Goal: Transaction & Acquisition: Purchase product/service

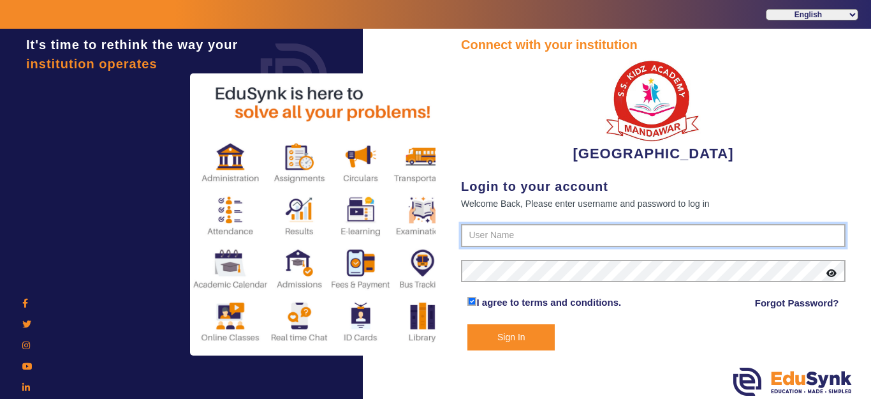
type input "9928895959"
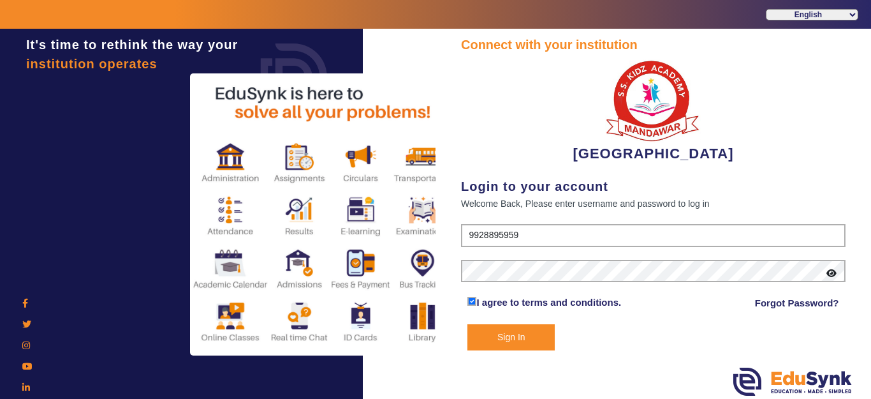
click at [509, 346] on button "Sign In" at bounding box center [510, 337] width 87 height 26
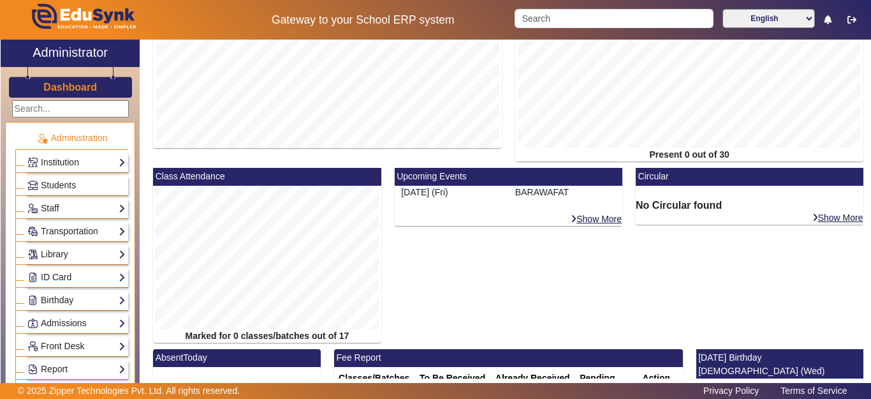
scroll to position [296, 0]
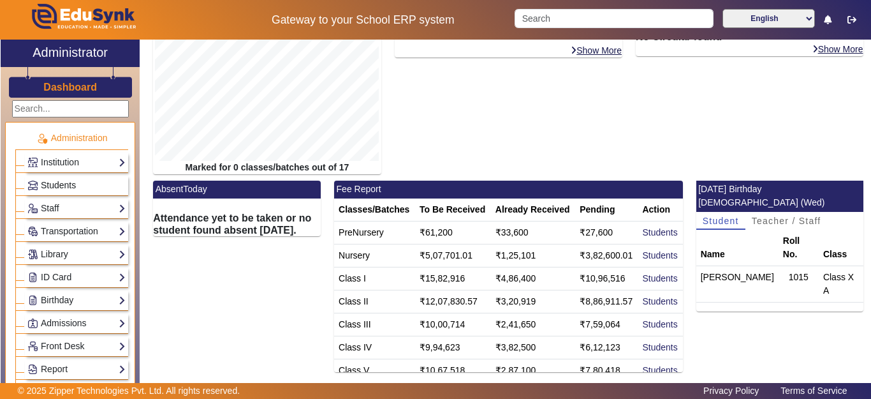
click at [62, 184] on span "Students" at bounding box center [58, 185] width 35 height 10
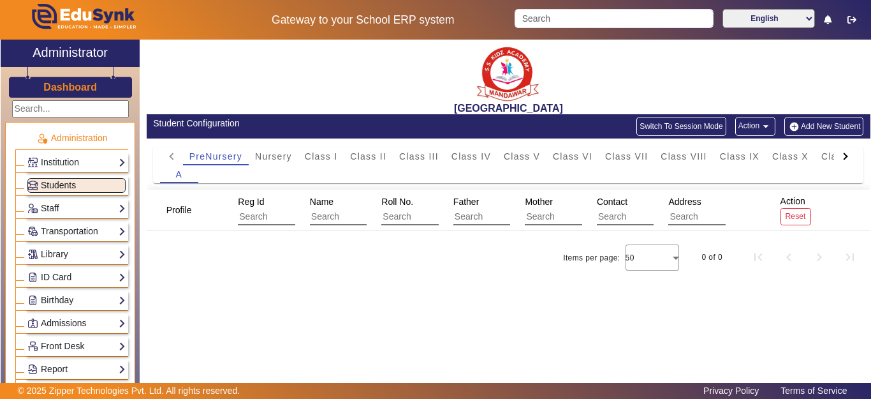
click at [61, 186] on span "Students" at bounding box center [58, 185] width 35 height 10
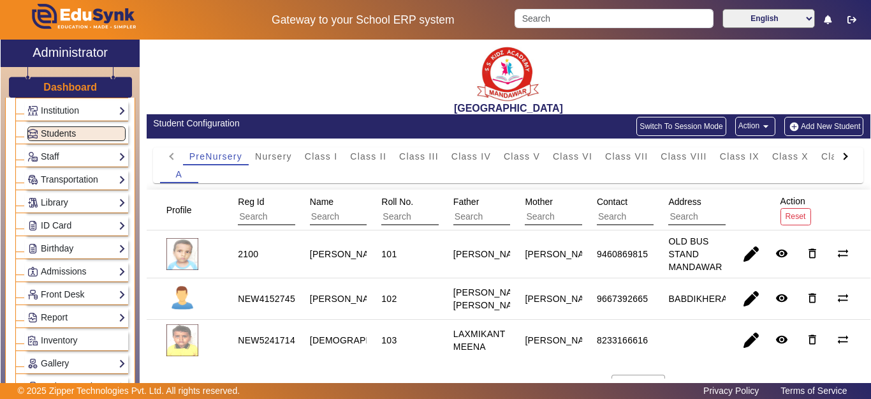
scroll to position [64, 0]
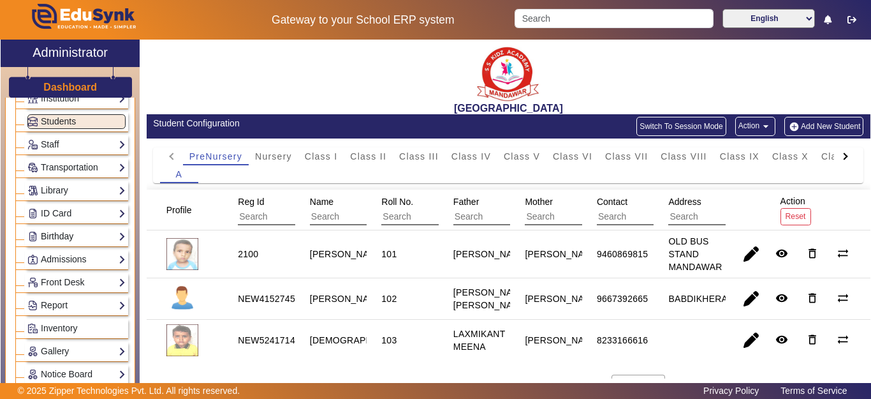
click at [58, 238] on link "Birthday" at bounding box center [76, 236] width 98 height 15
click at [59, 252] on link "Students" at bounding box center [51, 254] width 35 height 10
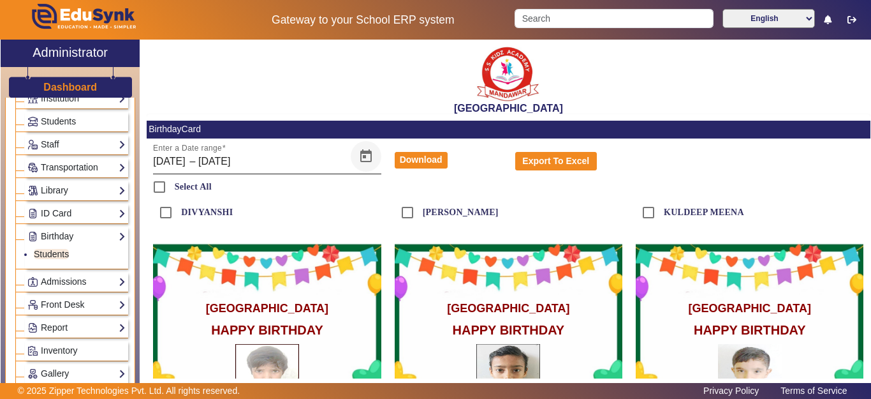
click at [367, 156] on span "Open calendar" at bounding box center [366, 156] width 31 height 31
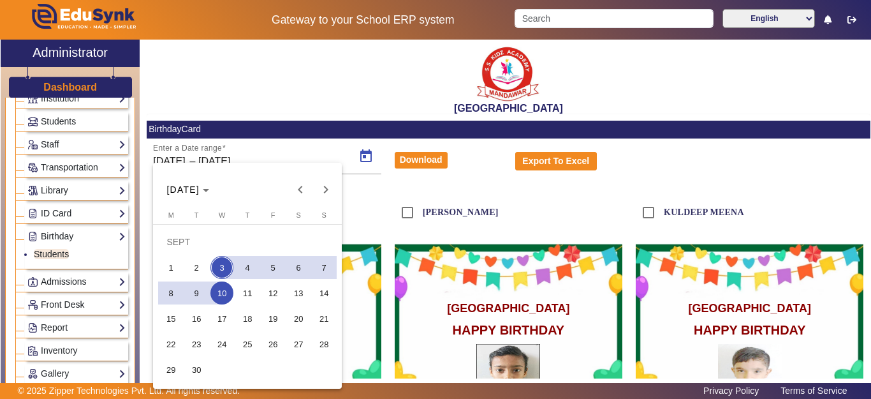
click at [220, 267] on span "3" at bounding box center [221, 267] width 23 height 23
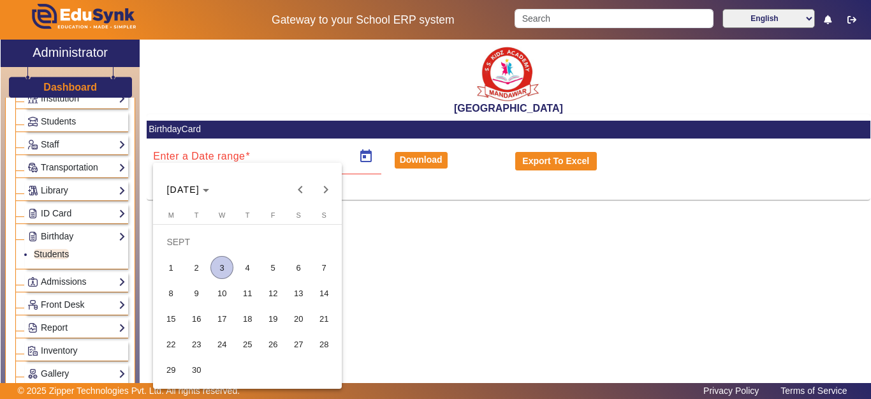
click at [220, 267] on span "3" at bounding box center [221, 267] width 23 height 23
click at [197, 265] on span "2" at bounding box center [196, 267] width 23 height 23
type input "02/09/2025"
click at [216, 267] on span "3" at bounding box center [221, 267] width 23 height 23
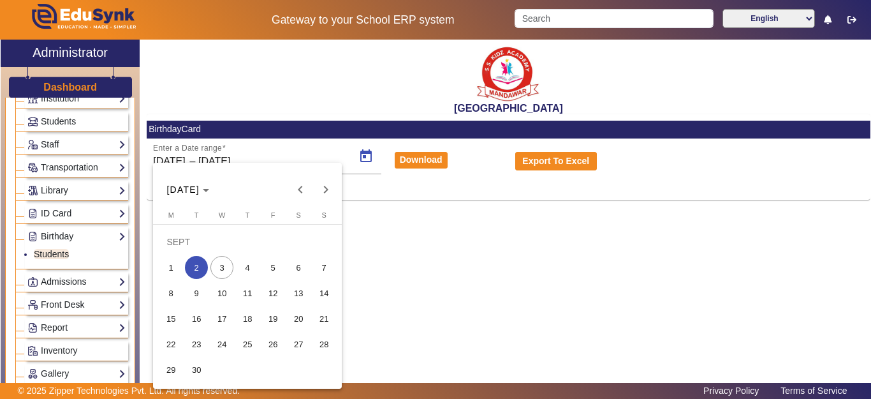
type input "03/09/2025"
drag, startPoint x: 398, startPoint y: 230, endPoint x: 402, endPoint y: 206, distance: 24.0
click at [399, 230] on div at bounding box center [435, 199] width 871 height 399
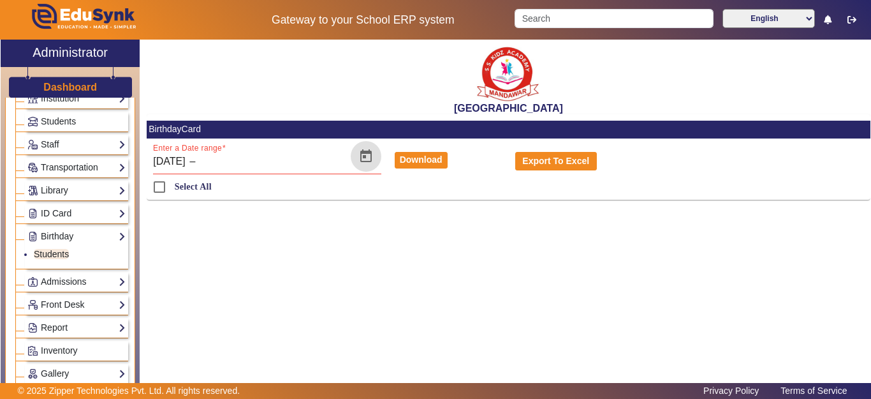
click at [371, 158] on span "Open calendar" at bounding box center [366, 156] width 31 height 31
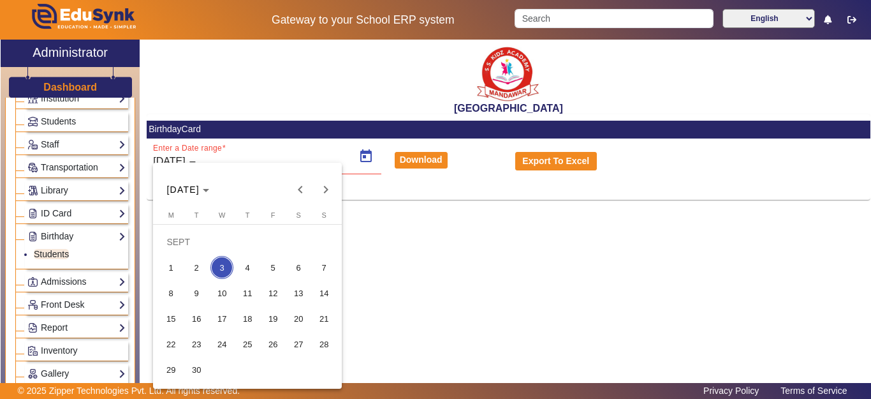
click at [198, 265] on span "2" at bounding box center [196, 267] width 23 height 23
type input "02/09/2025"
click at [225, 258] on span "3" at bounding box center [221, 267] width 23 height 23
type input "03/09/2025"
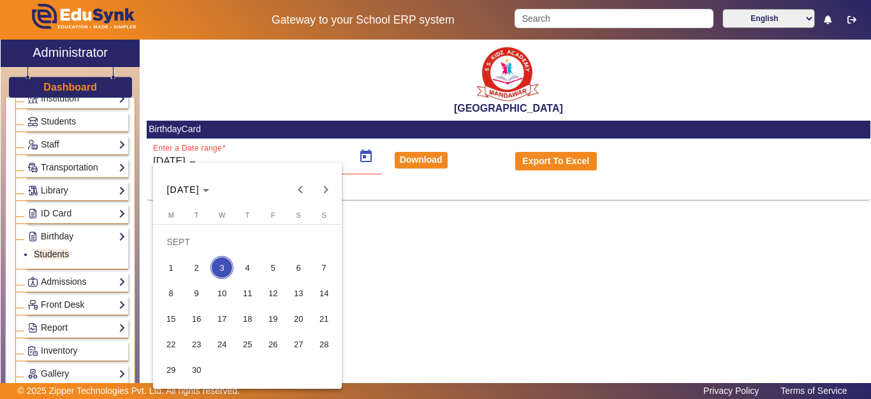
click at [400, 156] on div at bounding box center [435, 199] width 871 height 399
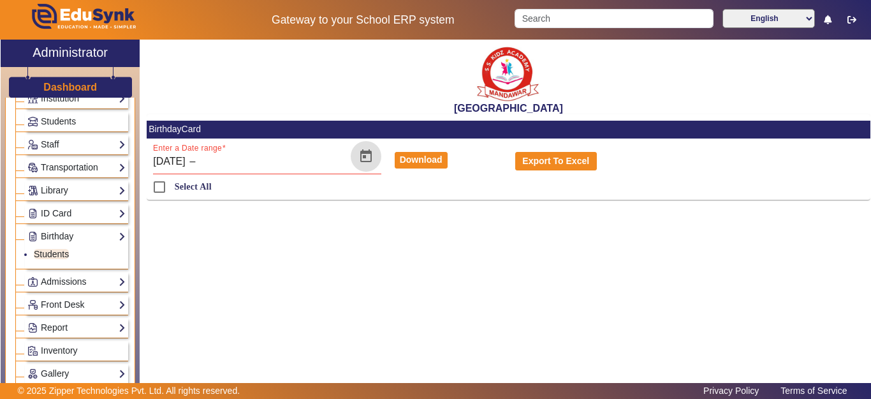
click at [375, 158] on span "Open calendar" at bounding box center [366, 156] width 31 height 31
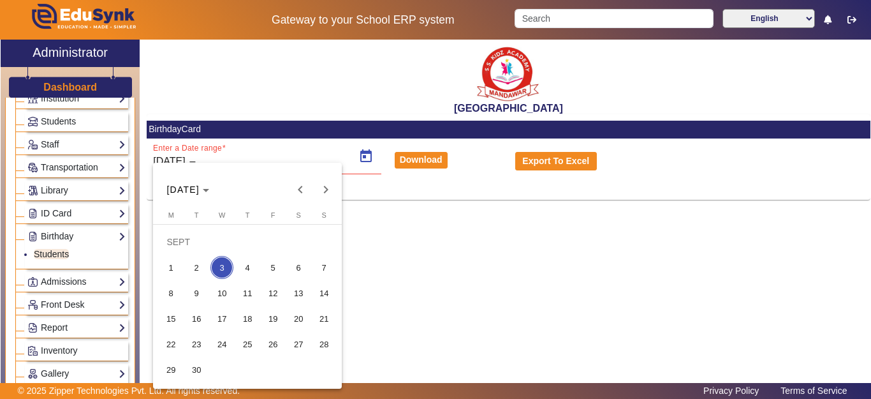
click at [195, 267] on span "2" at bounding box center [196, 267] width 23 height 23
type input "02/09/2025"
click at [219, 265] on span "3" at bounding box center [221, 267] width 23 height 23
type input "03/09/2025"
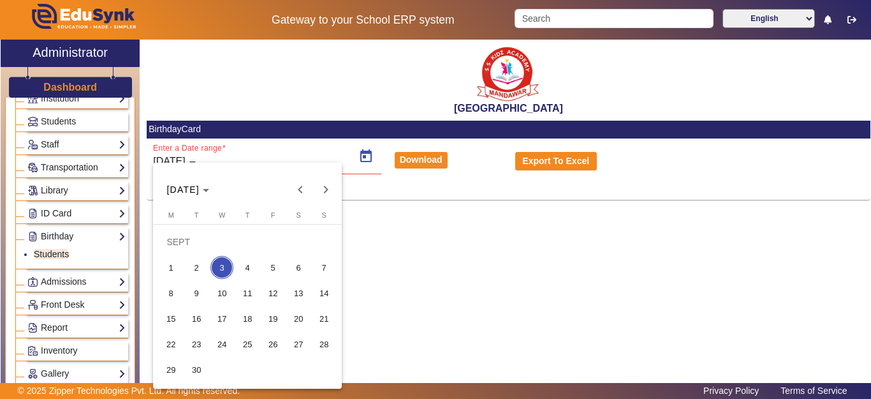
click at [219, 265] on span "3" at bounding box center [221, 267] width 23 height 23
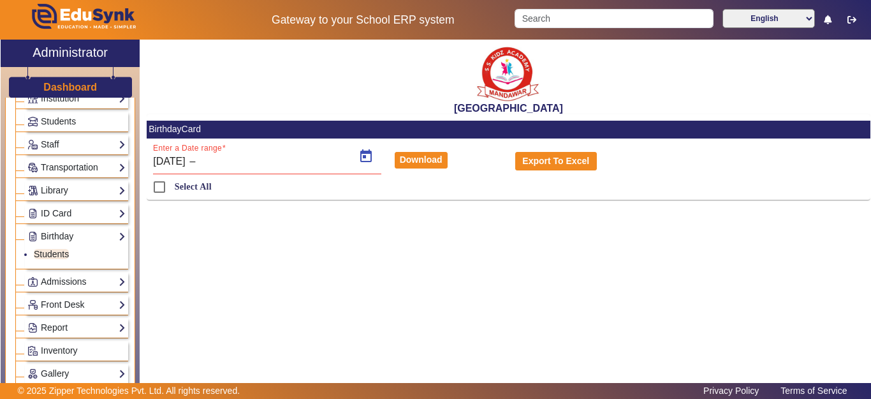
type input "03/09/2025"
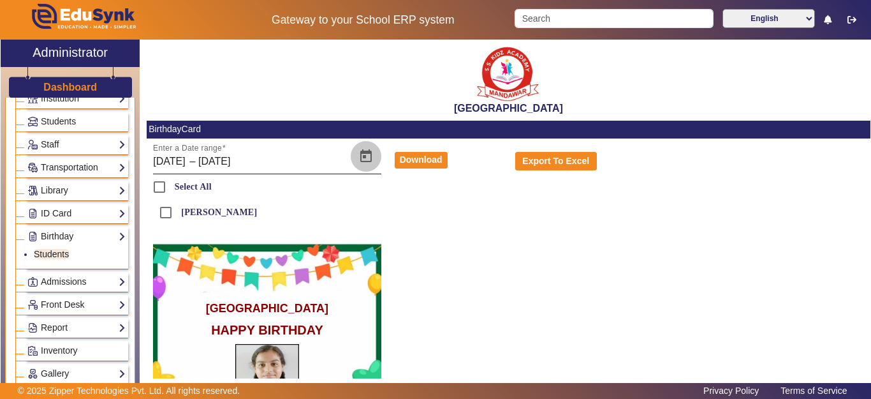
click at [354, 159] on span "Open calendar" at bounding box center [366, 156] width 31 height 31
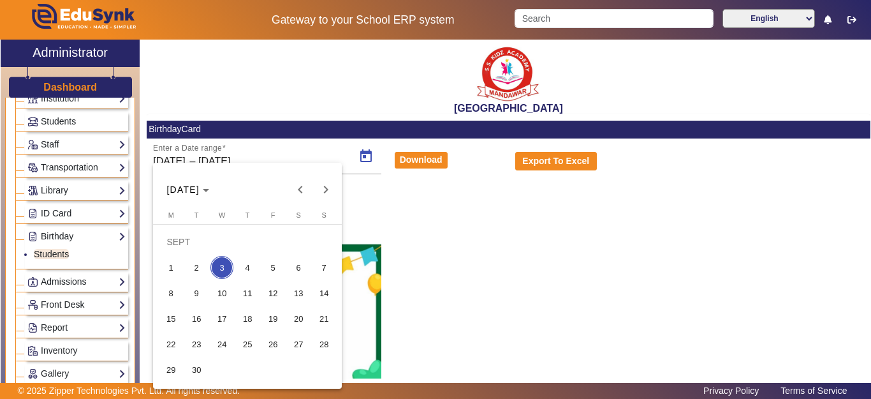
click at [197, 266] on span "2" at bounding box center [196, 267] width 23 height 23
type input "02/09/2025"
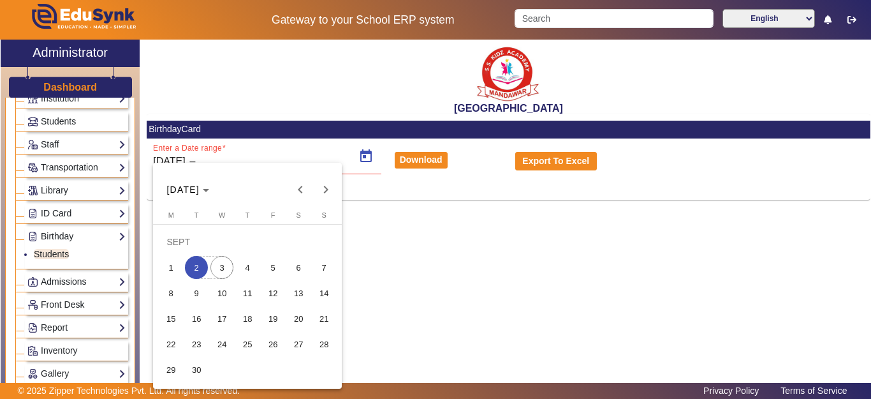
click at [223, 263] on span "3" at bounding box center [221, 267] width 23 height 23
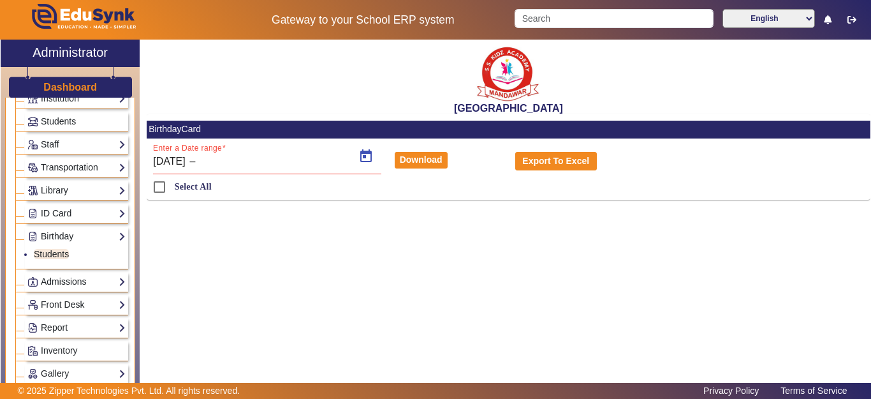
type input "03/09/2025"
click at [223, 263] on span "3" at bounding box center [221, 267] width 23 height 23
type input "03/09/2025"
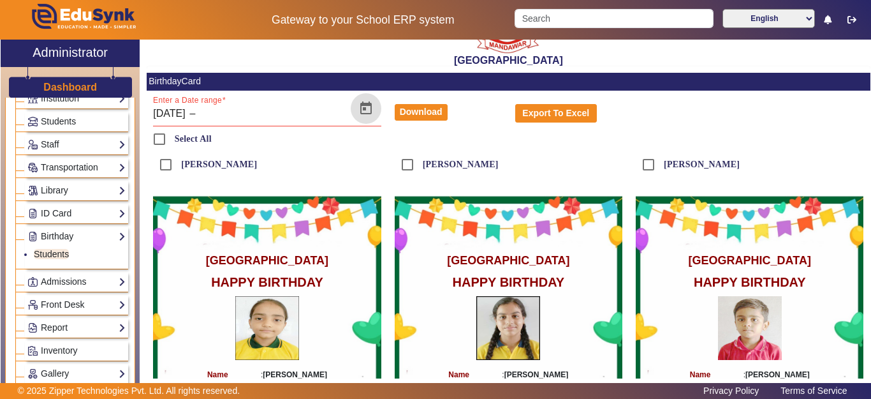
scroll to position [36, 0]
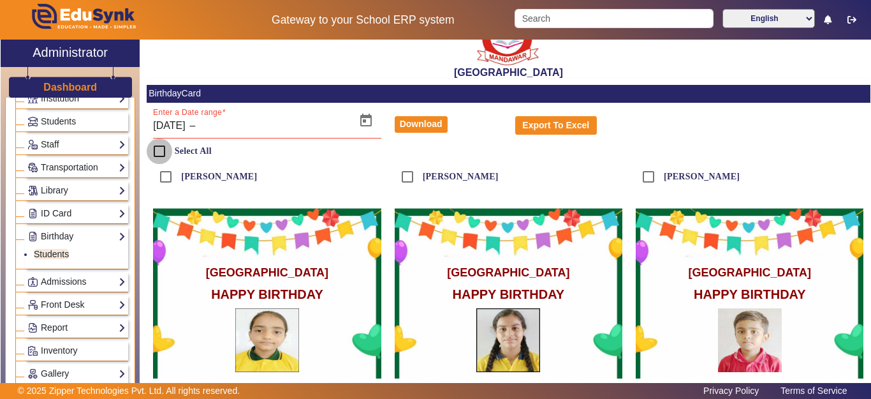
click at [161, 147] on input "Select All" at bounding box center [160, 151] width 26 height 26
checkbox input "true"
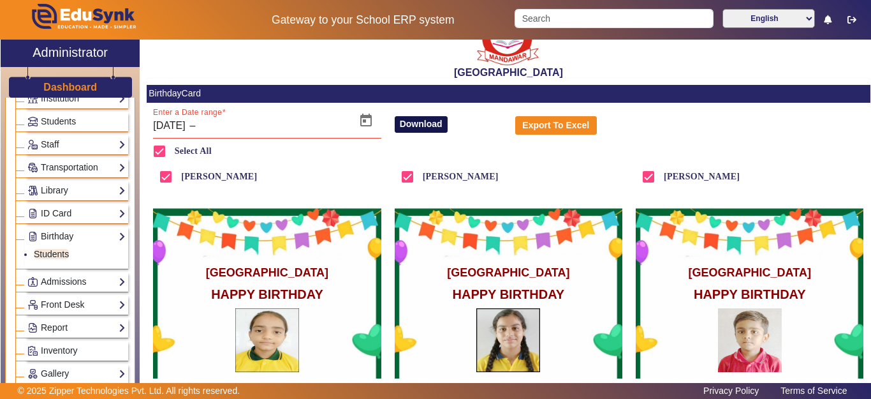
click at [423, 120] on button "Download" at bounding box center [421, 124] width 53 height 17
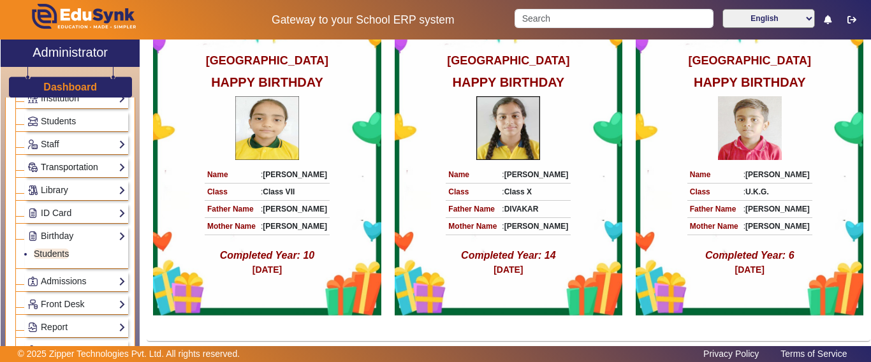
scroll to position [0, 0]
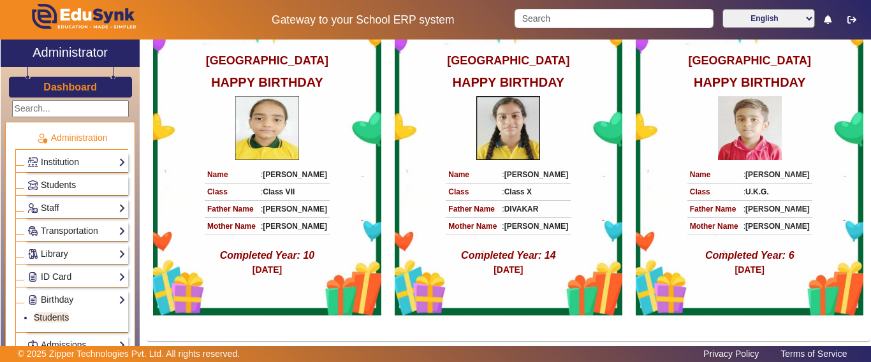
click at [69, 190] on link "Students" at bounding box center [76, 185] width 98 height 15
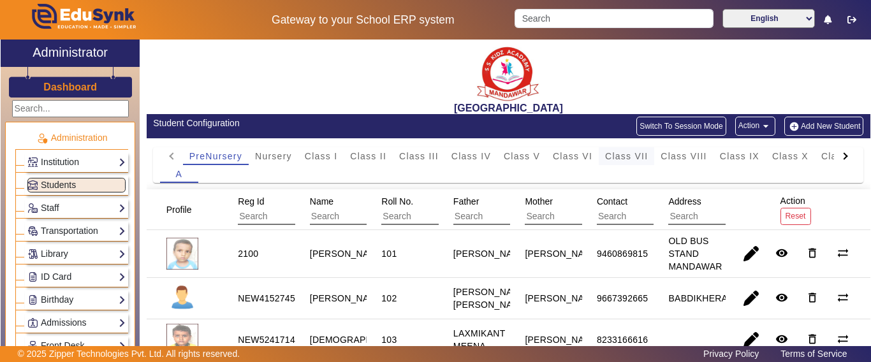
click at [638, 154] on span "Class VII" at bounding box center [626, 156] width 43 height 9
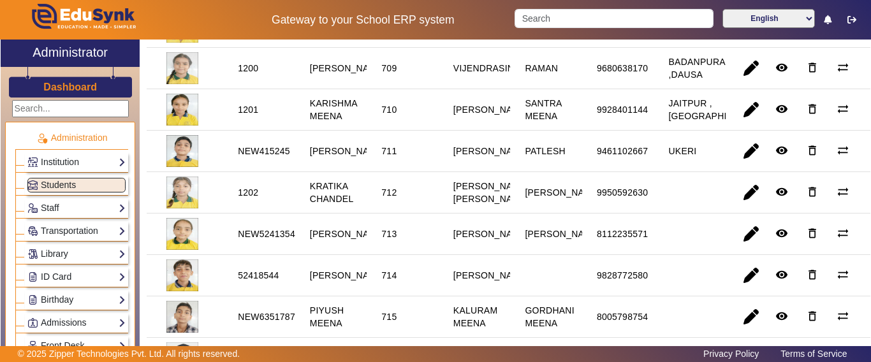
scroll to position [574, 0]
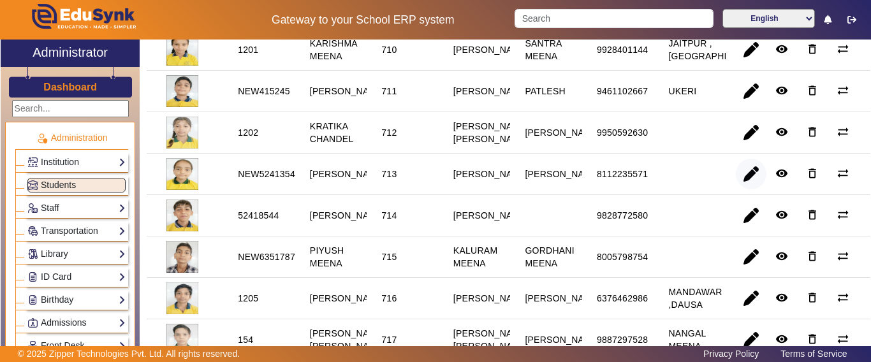
click at [747, 189] on span "button" at bounding box center [751, 174] width 31 height 31
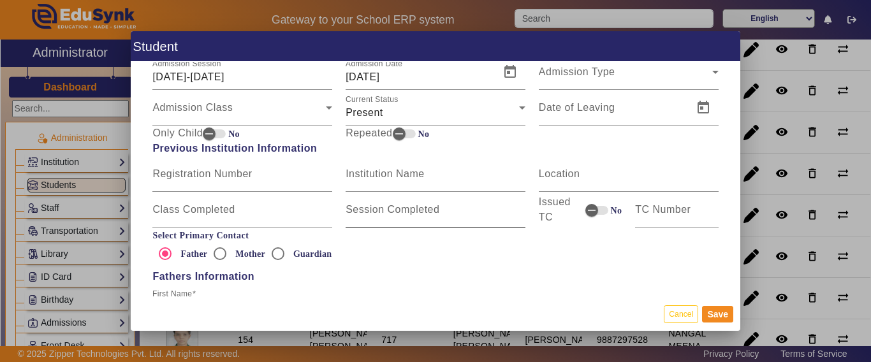
scroll to position [765, 0]
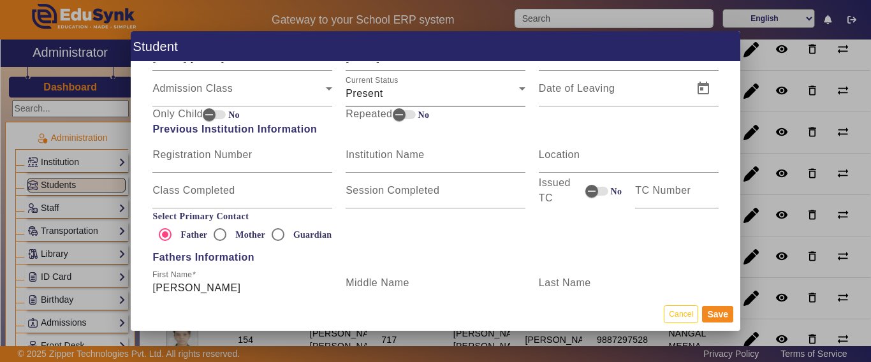
click at [402, 92] on div "Present" at bounding box center [432, 93] width 173 height 15
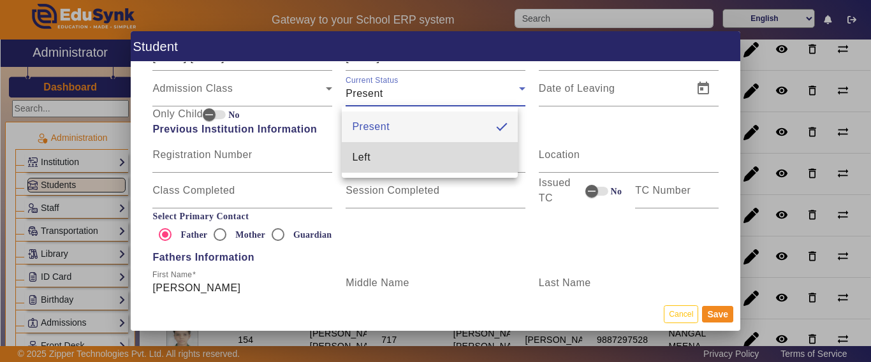
click at [393, 160] on mat-option "Left" at bounding box center [430, 157] width 176 height 31
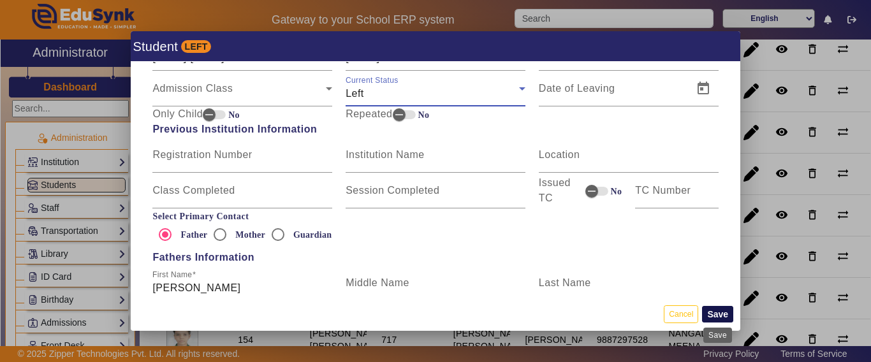
click at [719, 316] on button "Save" at bounding box center [717, 314] width 31 height 17
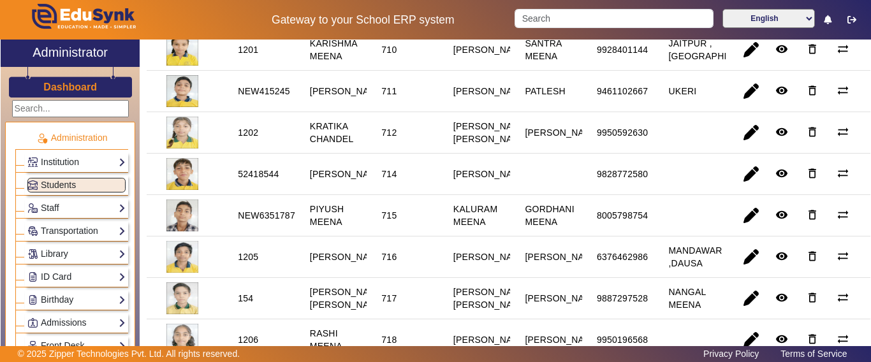
scroll to position [0, 0]
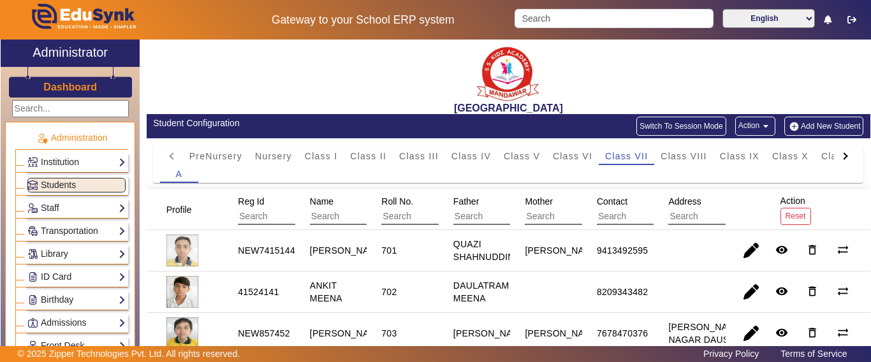
click at [74, 86] on h3 "Dashboard" at bounding box center [70, 87] width 54 height 12
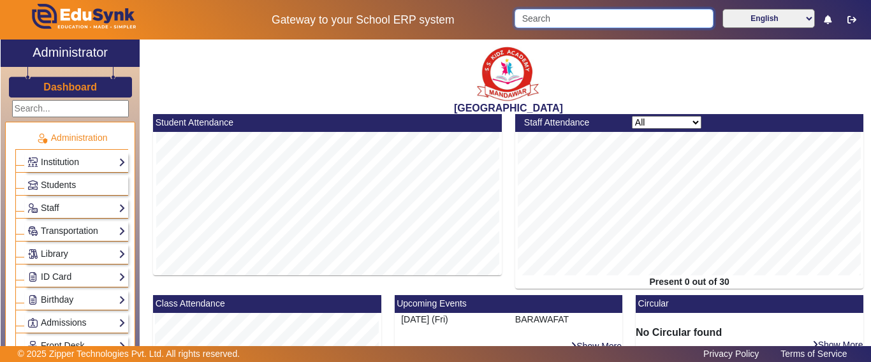
drag, startPoint x: 576, startPoint y: 10, endPoint x: 555, endPoint y: 29, distance: 28.4
click at [576, 11] on input "Search" at bounding box center [614, 18] width 198 height 19
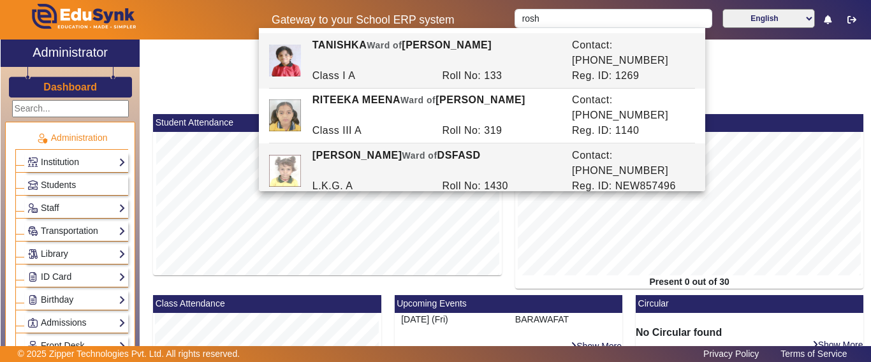
click at [499, 148] on div "ROSHANI SAINI Ward of DSFASD" at bounding box center [435, 163] width 260 height 31
type input "ROSHANI SAINI"
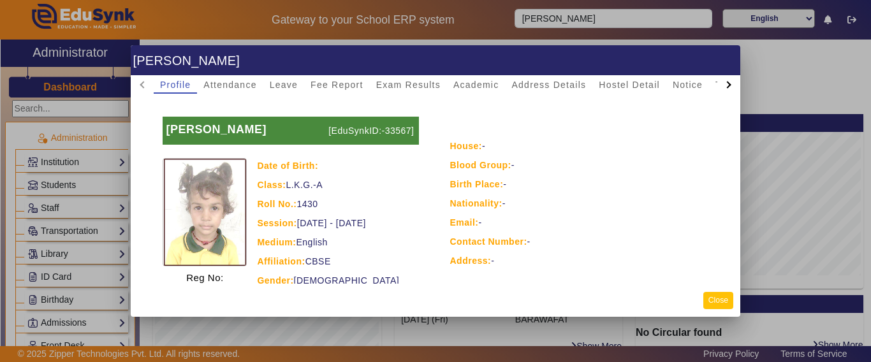
click at [713, 304] on button "Close" at bounding box center [718, 300] width 30 height 17
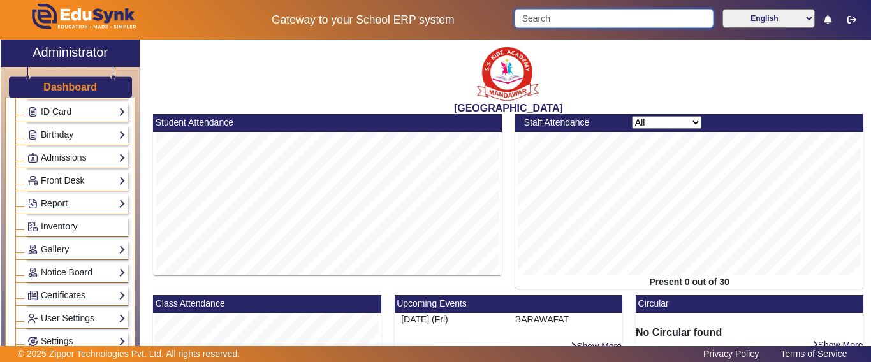
scroll to position [657, 0]
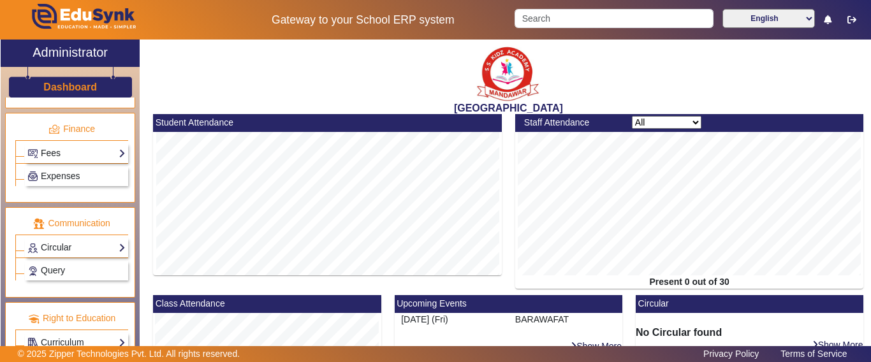
click at [63, 147] on link "Fees" at bounding box center [76, 153] width 98 height 15
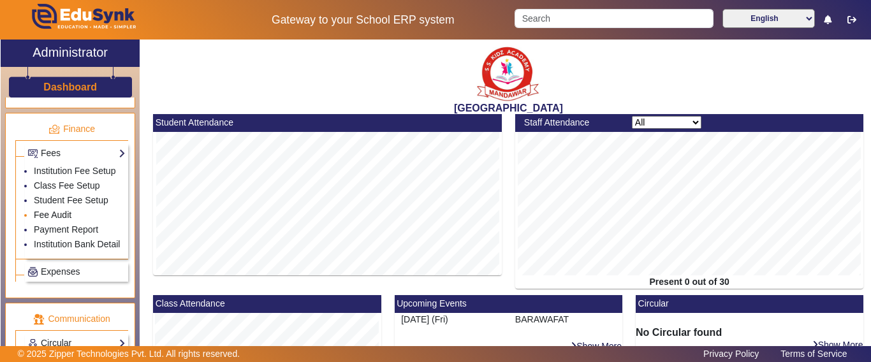
click at [52, 220] on link "Fee Audit" at bounding box center [53, 215] width 38 height 10
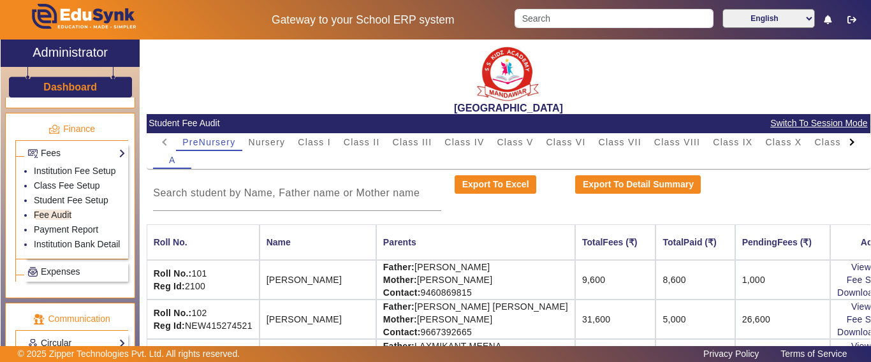
click at [805, 121] on span "Switch To Session Mode" at bounding box center [819, 123] width 98 height 15
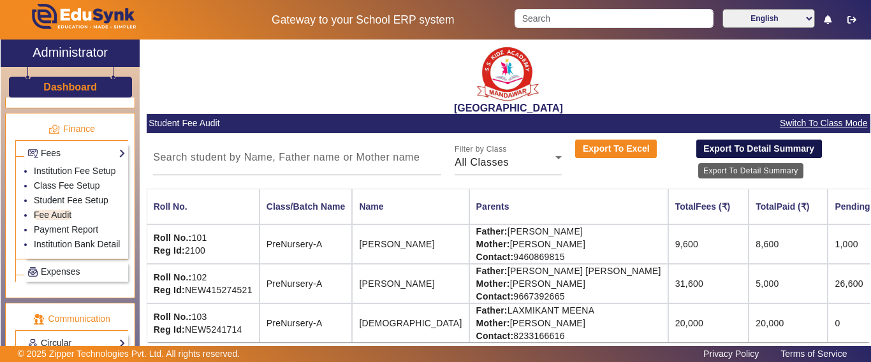
click at [760, 147] on button "Export To Detail Summary" at bounding box center [759, 149] width 126 height 19
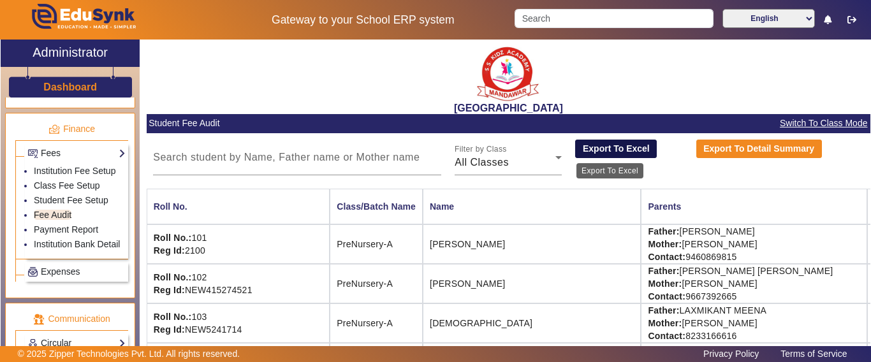
click at [605, 149] on button "Export To Excel" at bounding box center [616, 149] width 82 height 19
drag, startPoint x: 799, startPoint y: 125, endPoint x: 780, endPoint y: 145, distance: 27.5
click at [800, 124] on span "Switch To Class Mode" at bounding box center [823, 123] width 89 height 15
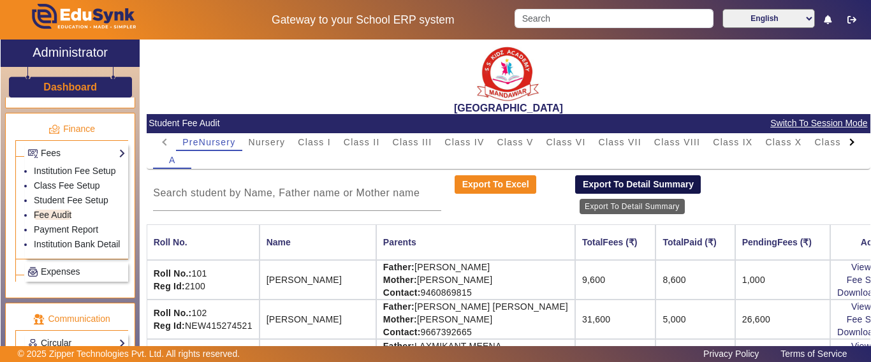
click at [613, 188] on button "Export To Detail Summary" at bounding box center [638, 184] width 126 height 19
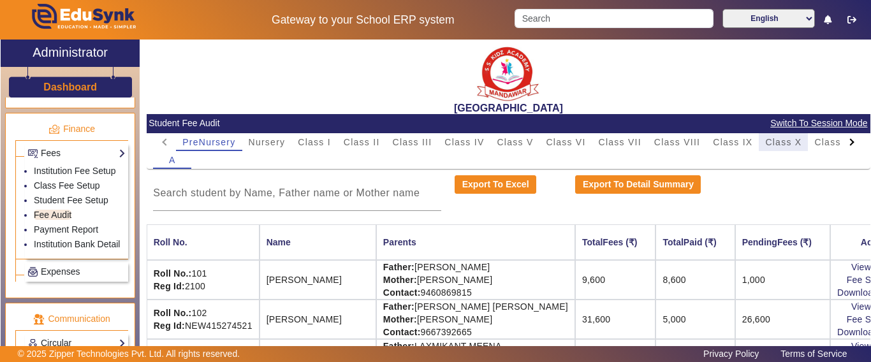
drag, startPoint x: 783, startPoint y: 145, endPoint x: 729, endPoint y: 172, distance: 59.6
click at [784, 145] on span "Class X" at bounding box center [783, 142] width 36 height 9
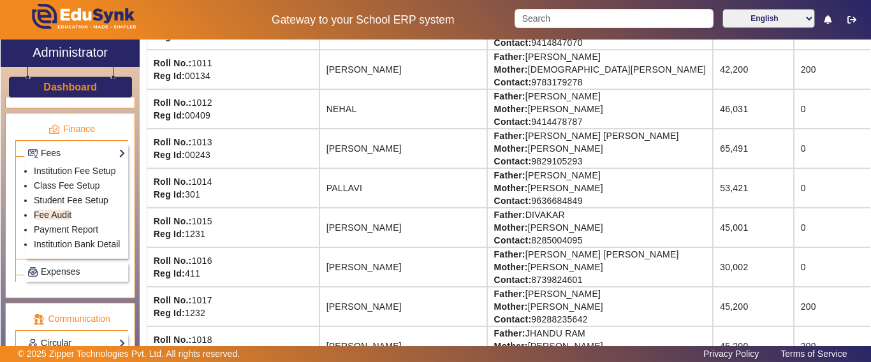
scroll to position [583, 0]
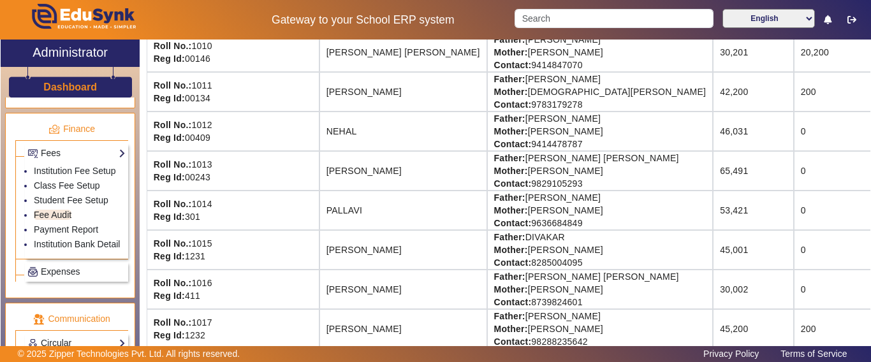
drag, startPoint x: 833, startPoint y: 128, endPoint x: 870, endPoint y: 128, distance: 37.0
click at [870, 128] on div "X Administrator Dashboard Administration Institution Institution Details Sessio…" at bounding box center [435, 209] width 871 height 339
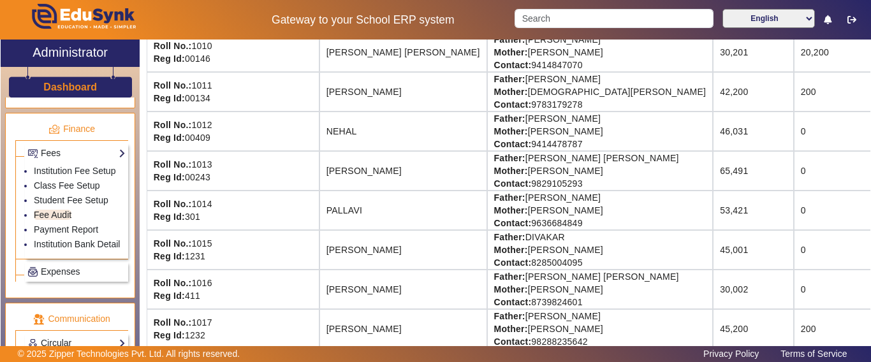
drag, startPoint x: 797, startPoint y: 163, endPoint x: 763, endPoint y: 300, distance: 141.2
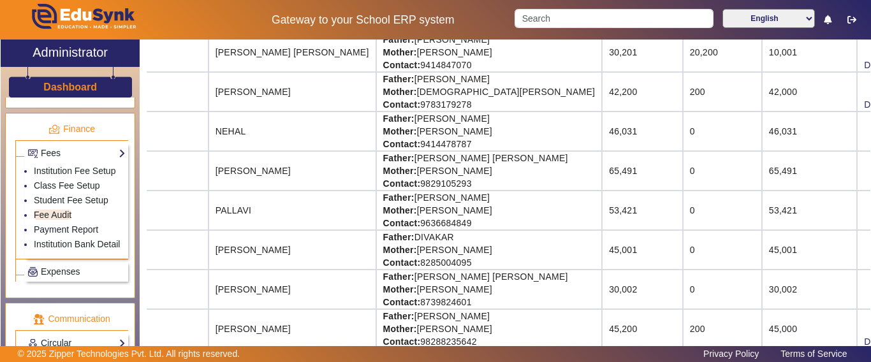
scroll to position [583, 119]
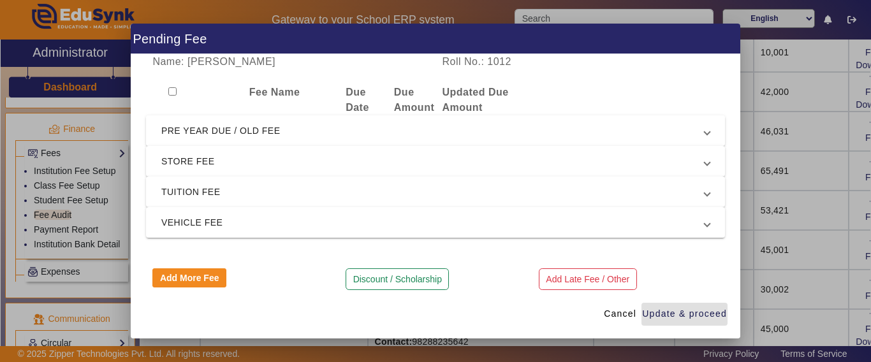
click at [224, 128] on span "PRE YEAR DUE / OLD FEE" at bounding box center [432, 130] width 543 height 15
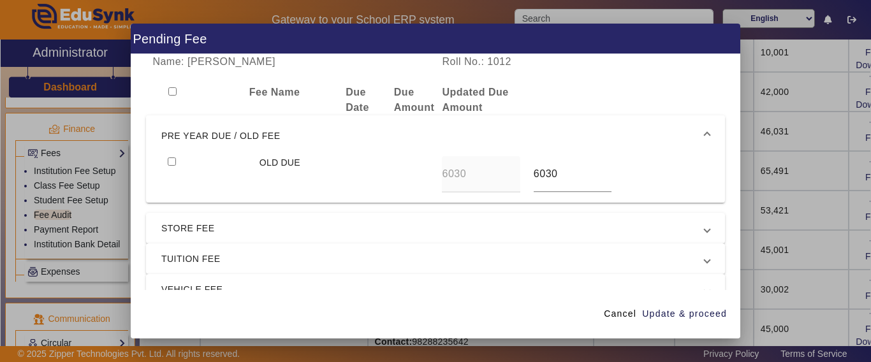
click at [224, 128] on span "PRE YEAR DUE / OLD FEE" at bounding box center [432, 135] width 543 height 15
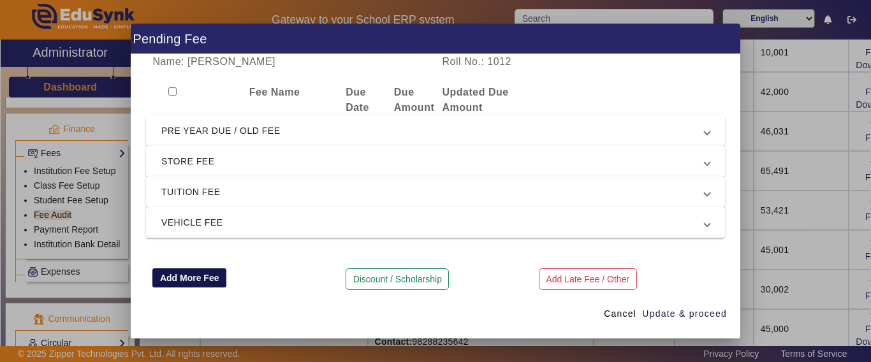
click at [196, 278] on button "Add More Fee" at bounding box center [189, 277] width 74 height 19
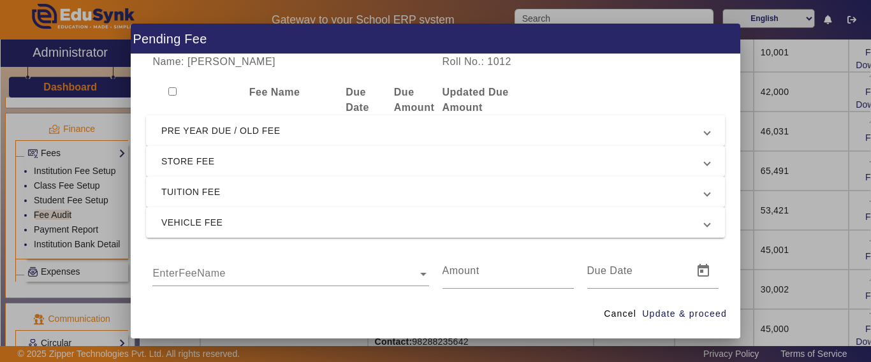
click at [186, 290] on div "Cancel Update & proceed" at bounding box center [436, 314] width 610 height 48
click at [209, 277] on input "text" at bounding box center [290, 274] width 276 height 15
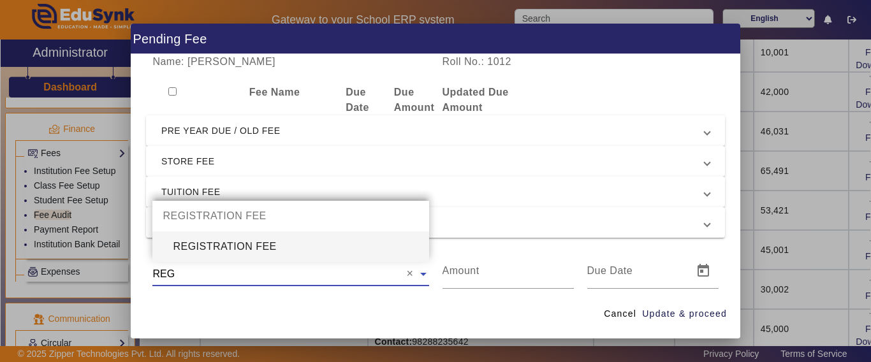
type input "REGI"
click at [223, 254] on div "REGISTRATION FEE" at bounding box center [290, 246] width 276 height 31
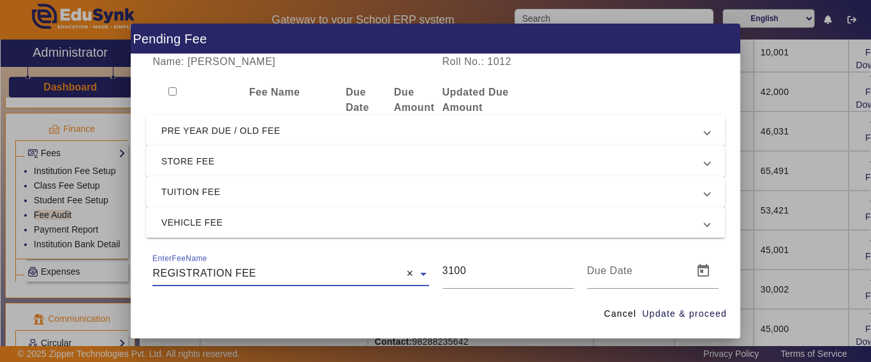
drag, startPoint x: 420, startPoint y: 274, endPoint x: 402, endPoint y: 274, distance: 17.9
click at [402, 274] on div "EnterFeeName × REGISTRATION FEE × 3100" at bounding box center [435, 271] width 579 height 36
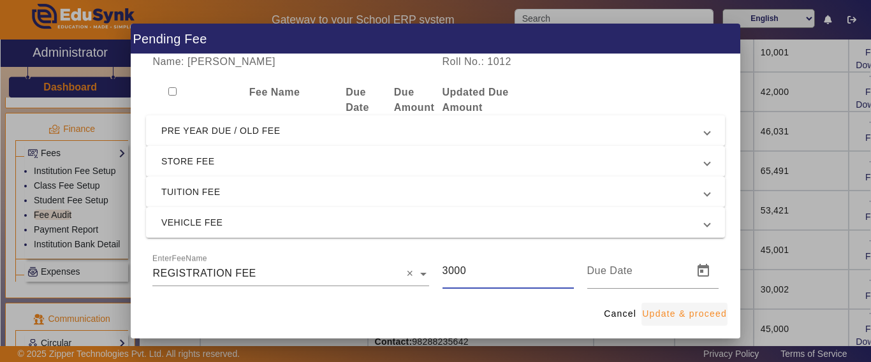
type input "3000"
click at [691, 316] on span "Update & proceed" at bounding box center [684, 313] width 85 height 13
type input "03/09/2025"
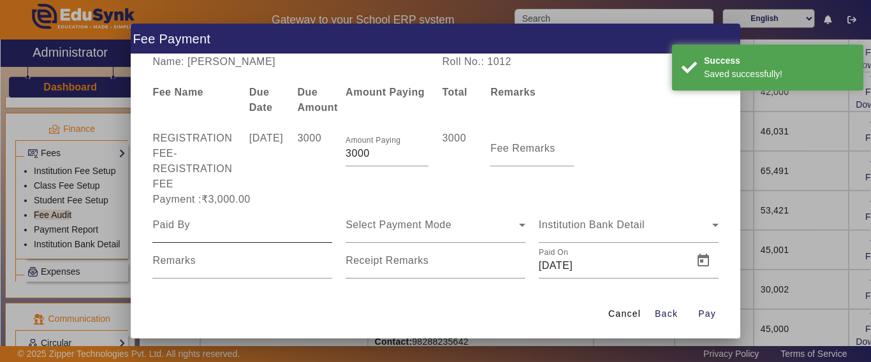
click at [228, 229] on input at bounding box center [242, 224] width 180 height 15
type input "NEHAL"
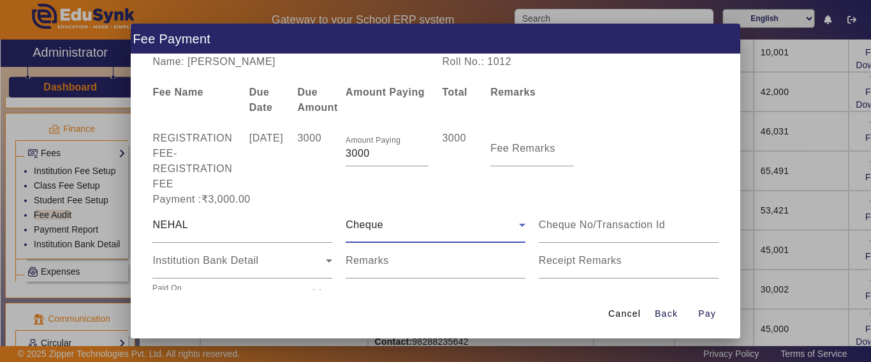
click at [471, 227] on div "Cheque" at bounding box center [432, 224] width 173 height 15
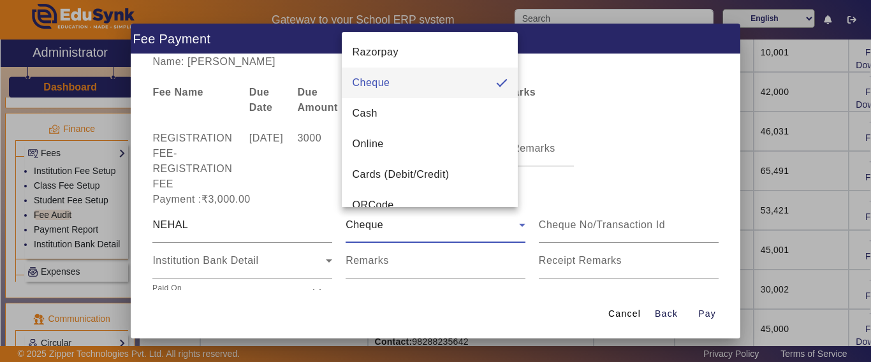
drag, startPoint x: 407, startPoint y: 147, endPoint x: 406, endPoint y: 155, distance: 7.7
click at [406, 147] on mat-option "Online" at bounding box center [430, 144] width 176 height 31
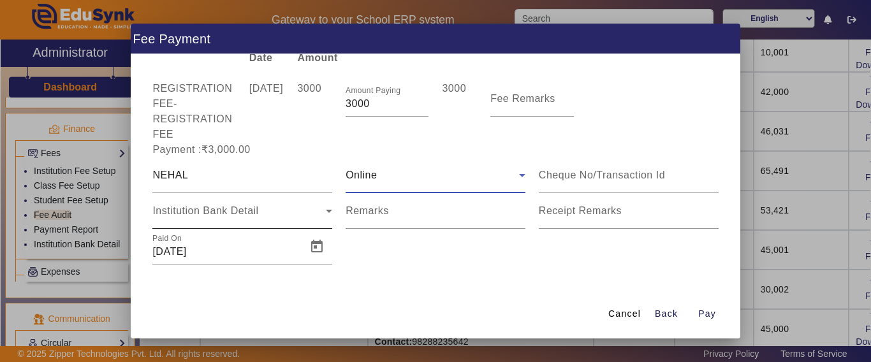
scroll to position [52, 0]
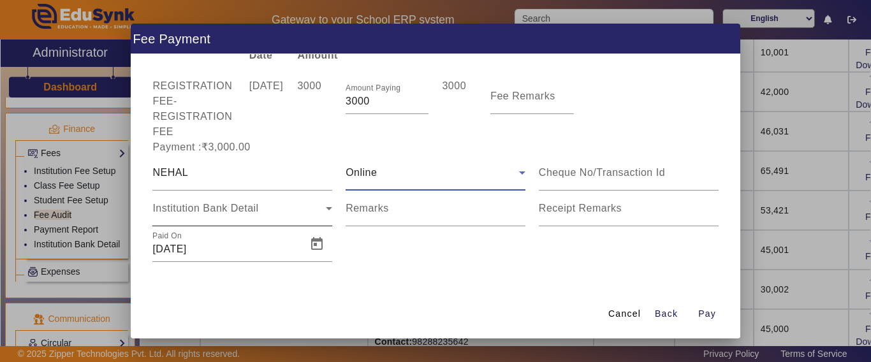
click at [275, 214] on div "Institution Bank Detail" at bounding box center [238, 208] width 173 height 15
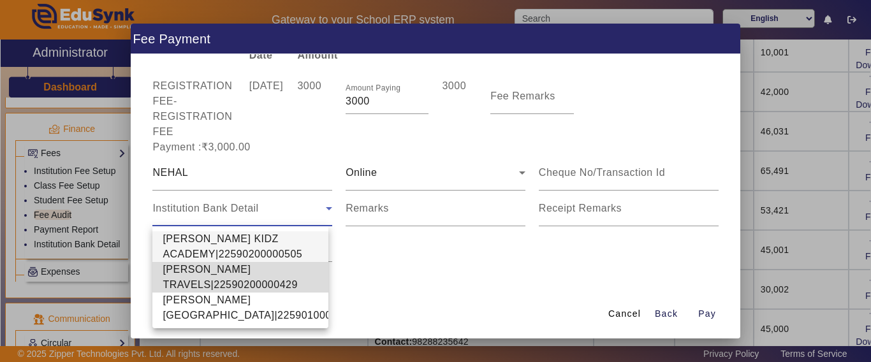
drag, startPoint x: 217, startPoint y: 281, endPoint x: 246, endPoint y: 281, distance: 28.7
click at [216, 281] on span "ANKITA TRAVELS|22590200000429" at bounding box center [241, 277] width 156 height 31
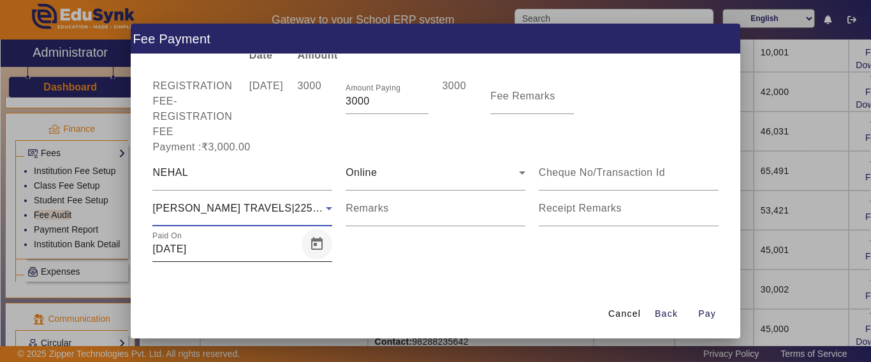
click at [311, 249] on span "Open calendar" at bounding box center [317, 244] width 31 height 31
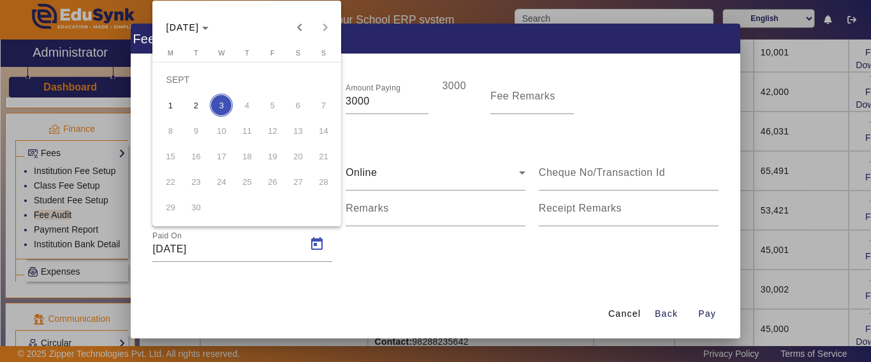
click at [175, 110] on span "1" at bounding box center [170, 105] width 23 height 23
type input "01/09/2025"
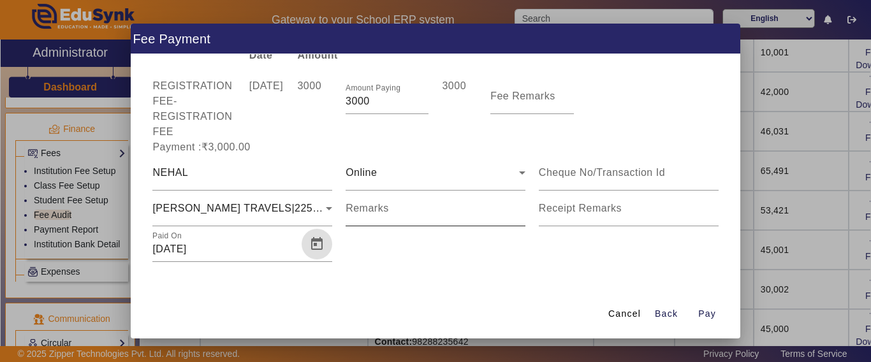
click at [420, 211] on input "Remarks" at bounding box center [436, 213] width 180 height 15
type input "CBSE REG. FEE"
click at [712, 315] on span "Pay" at bounding box center [707, 313] width 18 height 13
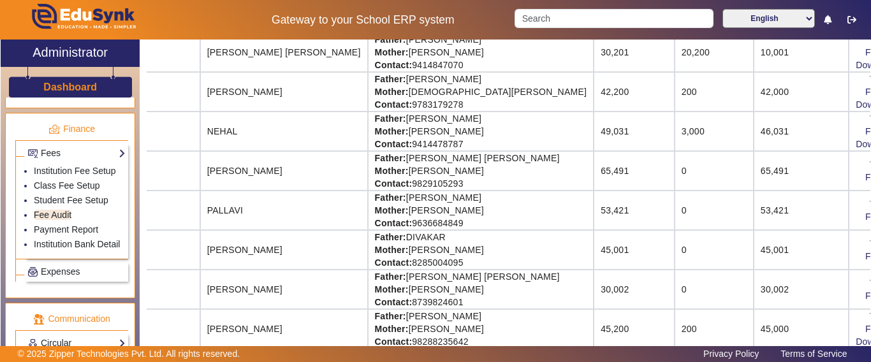
scroll to position [520, 119]
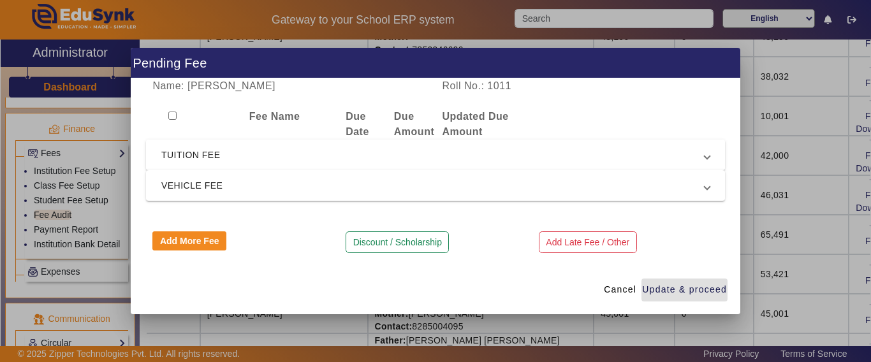
click at [183, 156] on span "TUITION FEE" at bounding box center [432, 154] width 543 height 15
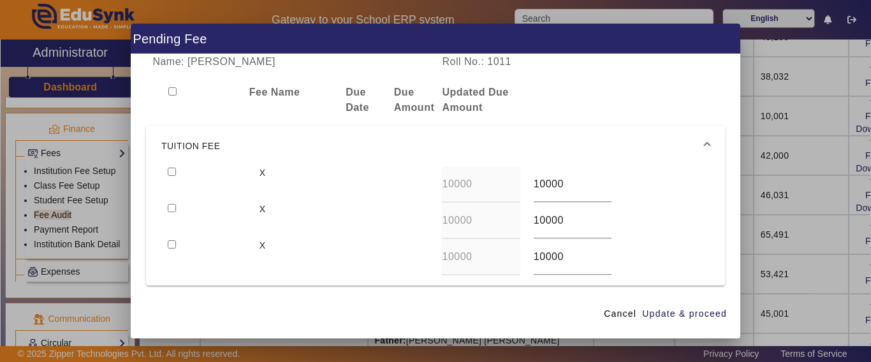
click at [171, 173] on input "checkbox" at bounding box center [172, 172] width 8 height 8
checkbox input "true"
click at [171, 210] on input "checkbox" at bounding box center [172, 208] width 8 height 8
checkbox input "true"
click at [174, 243] on input "checkbox" at bounding box center [172, 244] width 8 height 8
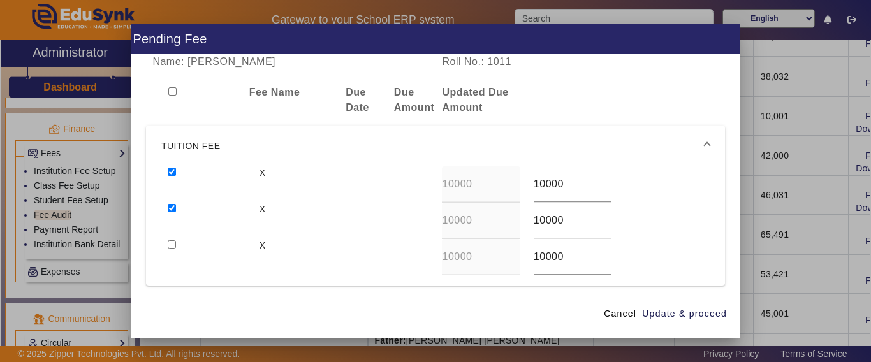
checkbox input "true"
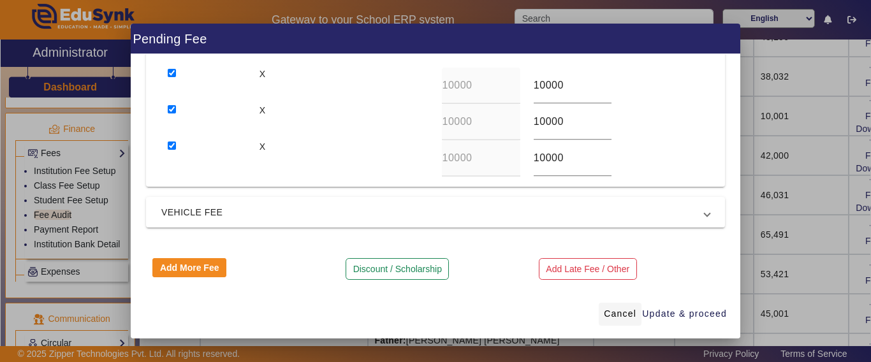
scroll to position [101, 0]
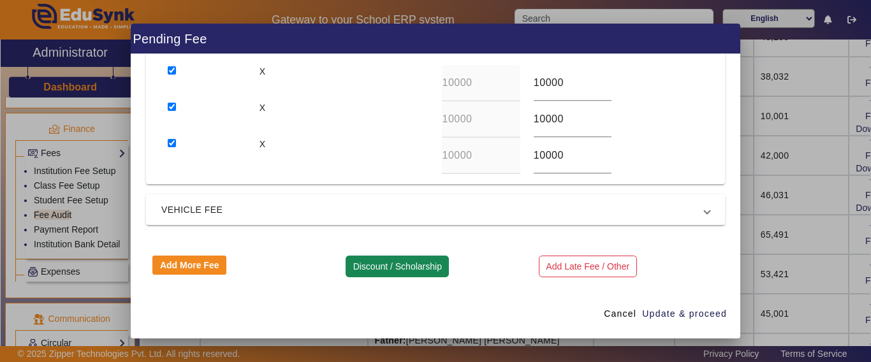
click at [398, 262] on button "Discount / Scholarship" at bounding box center [397, 267] width 103 height 22
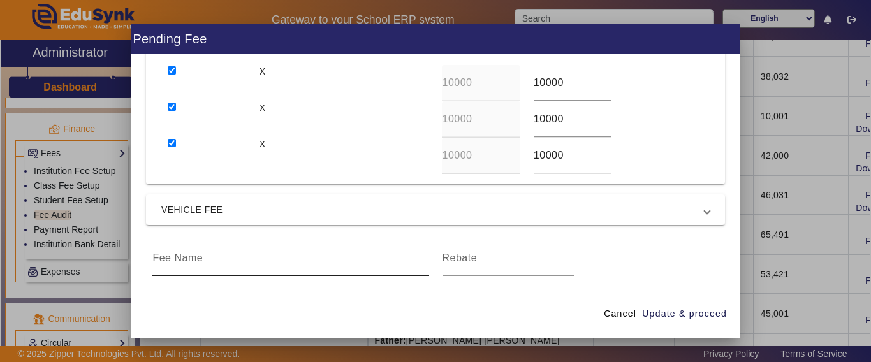
click at [252, 251] on input at bounding box center [290, 258] width 276 height 15
type input "FEE DISCOUNT"
type input "3000"
click at [728, 311] on span "button" at bounding box center [684, 314] width 86 height 31
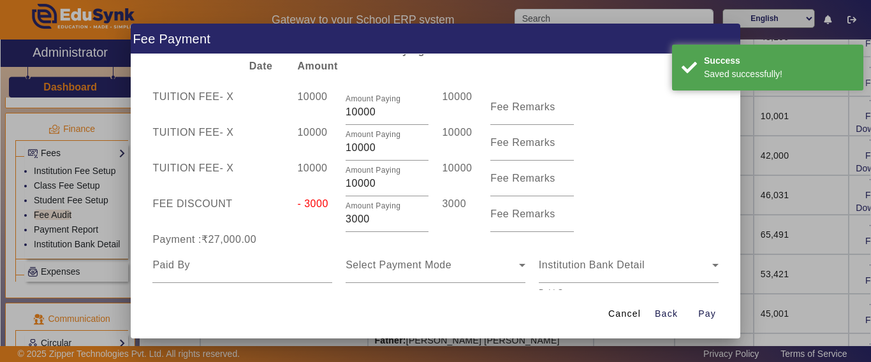
scroll to position [64, 0]
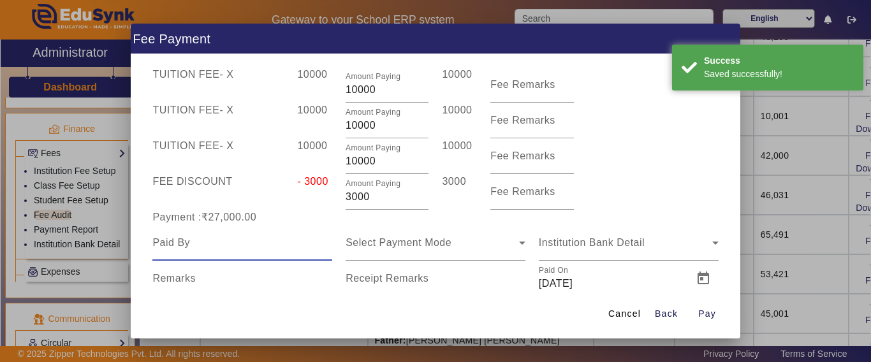
click at [198, 246] on input at bounding box center [242, 242] width 180 height 15
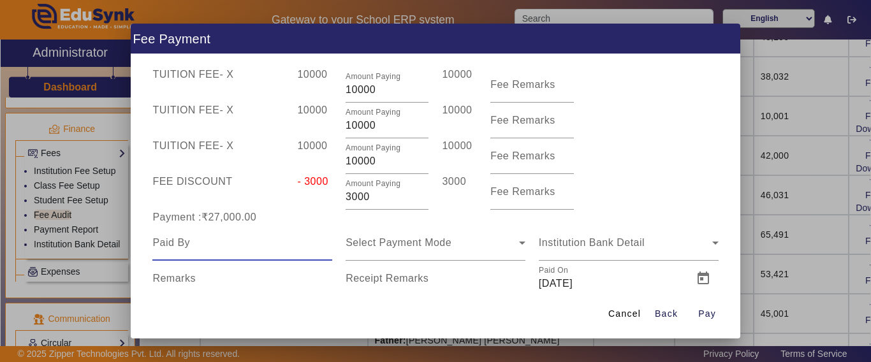
click at [198, 246] on input at bounding box center [242, 242] width 180 height 15
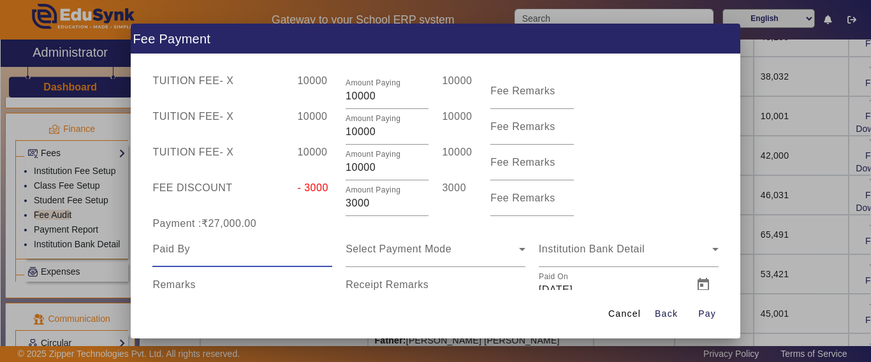
scroll to position [98, 0]
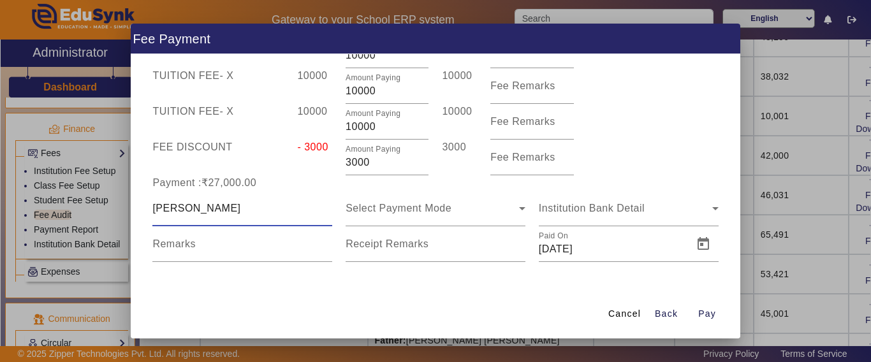
type input "MANAN"
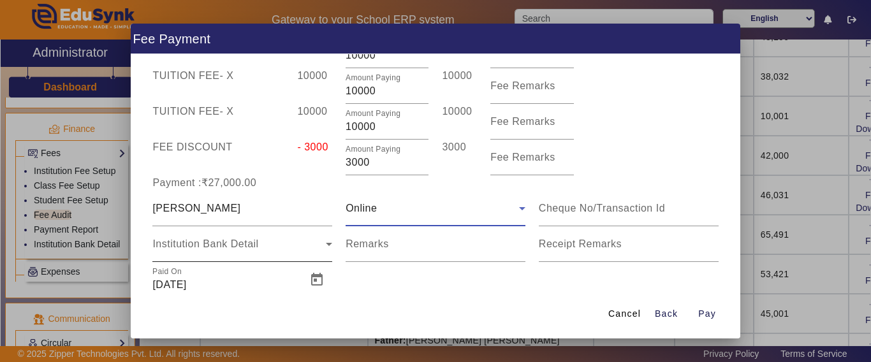
click at [196, 242] on span "Institution Bank Detail" at bounding box center [205, 243] width 106 height 11
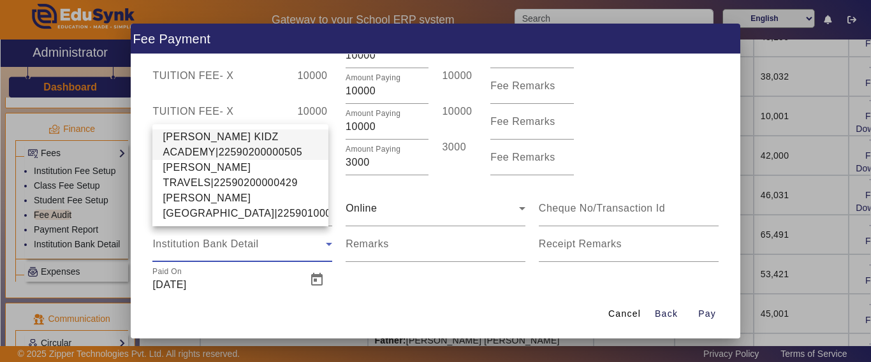
click at [213, 135] on span "SHRI SHYAM KIDZ ACADEMY|22590200000505" at bounding box center [241, 144] width 156 height 31
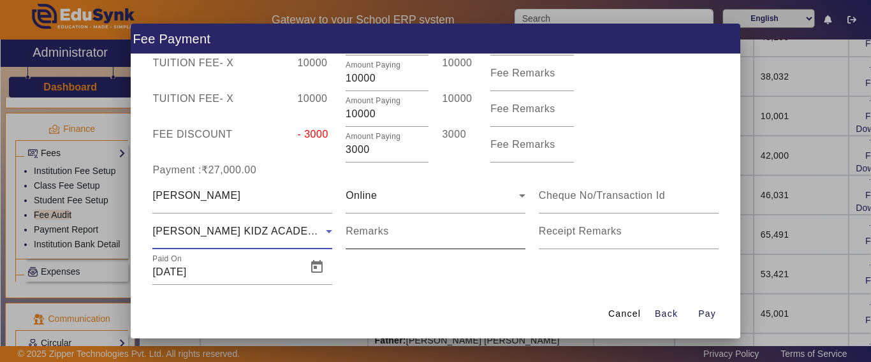
scroll to position [134, 0]
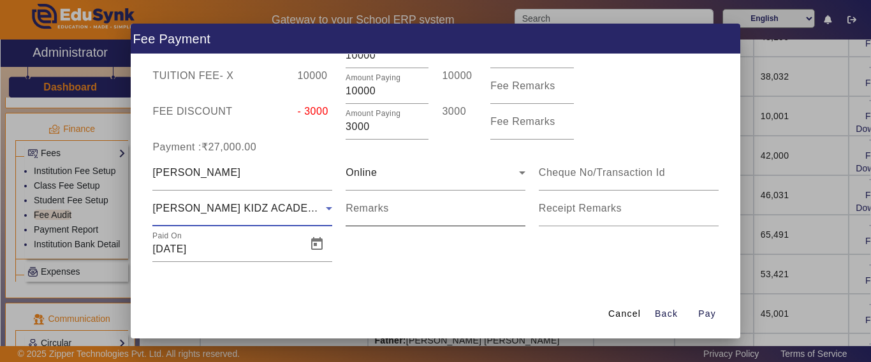
click at [414, 209] on input "Remarks" at bounding box center [436, 213] width 180 height 15
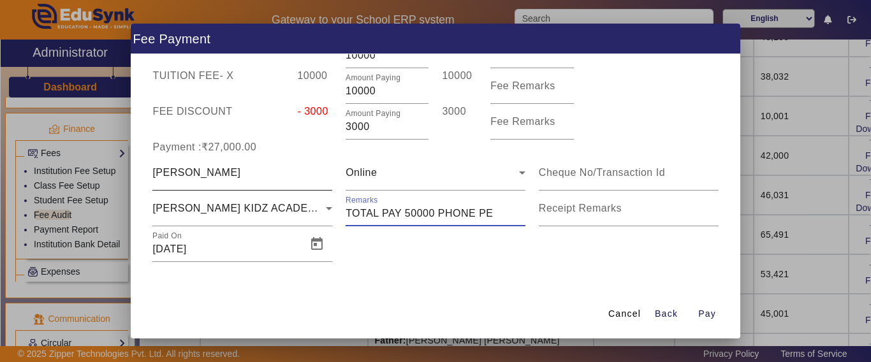
drag, startPoint x: 495, startPoint y: 210, endPoint x: 320, endPoint y: 184, distance: 176.7
click at [320, 184] on div "MANAN Online SHRI SHYAM KIDZ ACADEMY|22590200000505 Remarks Receipt Remarks Pai…" at bounding box center [435, 208] width 579 height 107
type input "TOTAL PAY 50000 PHONE PE"
click at [306, 238] on span "Open calendar" at bounding box center [317, 244] width 31 height 31
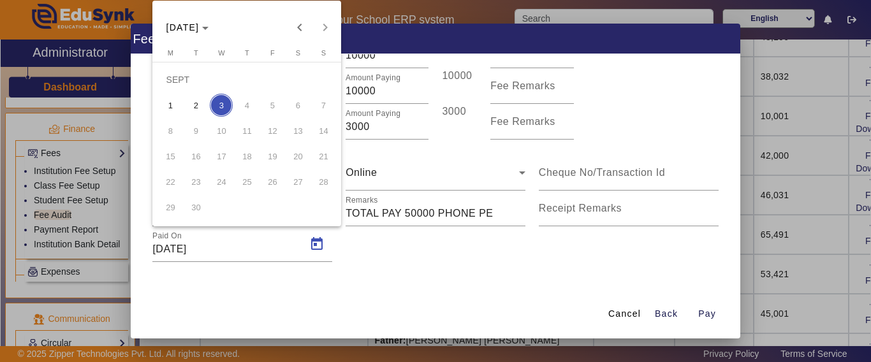
click at [201, 109] on span "2" at bounding box center [195, 105] width 23 height 23
type input "02/09/2025"
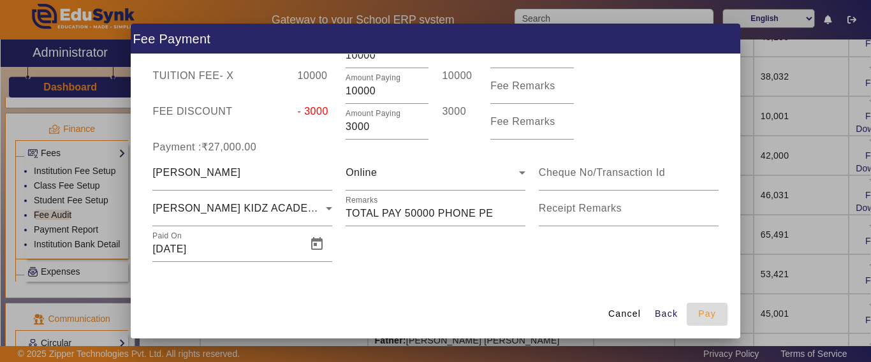
click at [715, 319] on span "Pay" at bounding box center [707, 313] width 18 height 13
type input "0"
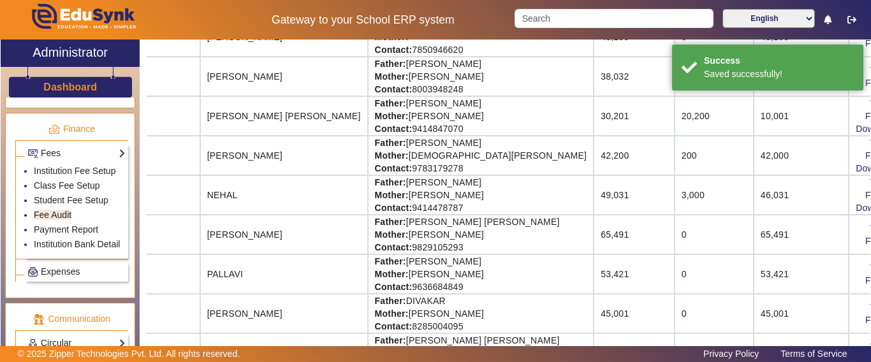
scroll to position [0, 0]
click at [803, 167] on div "Click Here To view Structure" at bounding box center [805, 173] width 114 height 15
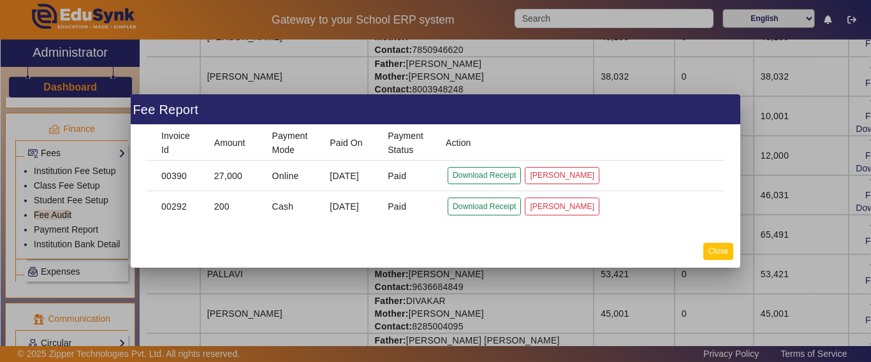
click at [718, 251] on button "Close" at bounding box center [718, 251] width 30 height 17
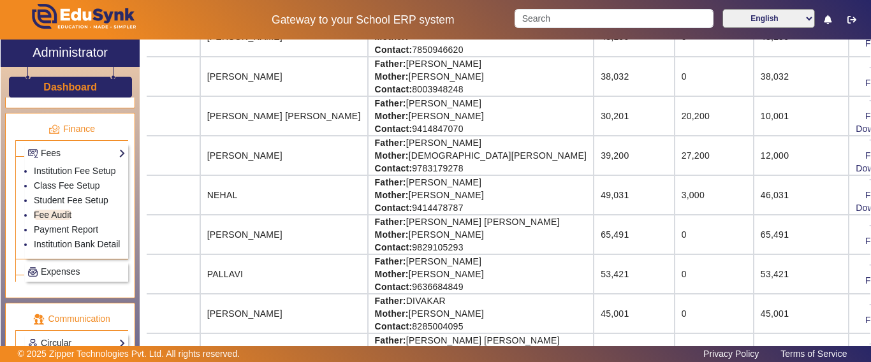
scroll to position [0, 119]
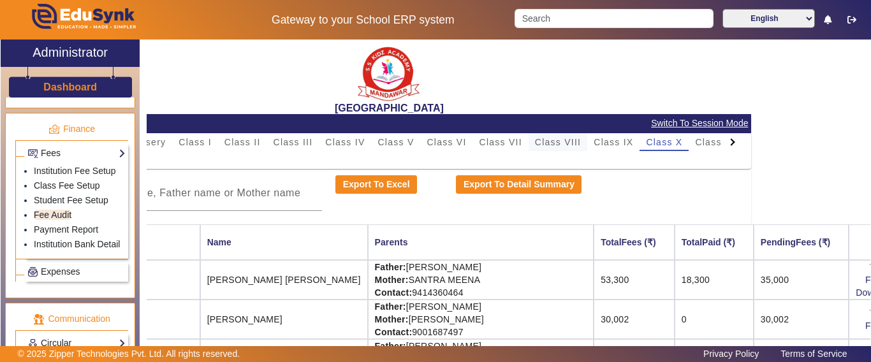
click at [566, 136] on span "Class VIII" at bounding box center [558, 142] width 46 height 18
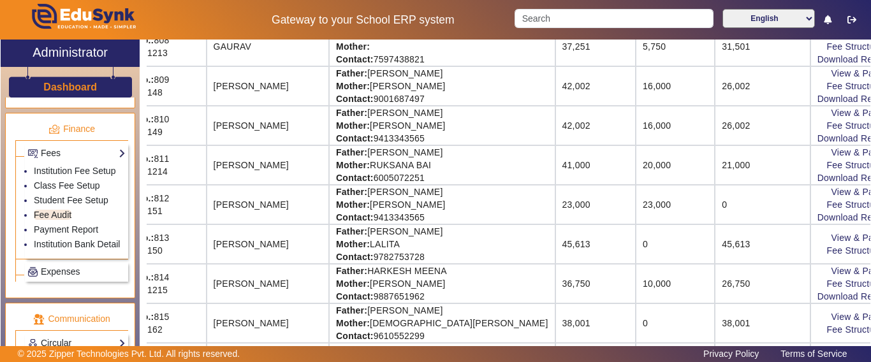
scroll to position [574, 38]
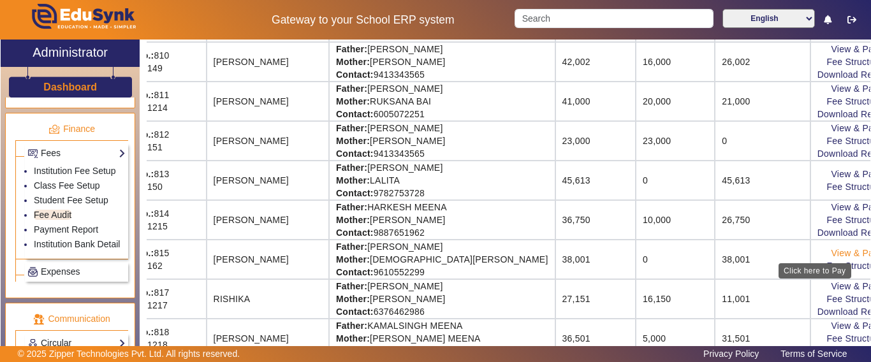
click at [832, 251] on link "View & Pay" at bounding box center [855, 253] width 47 height 10
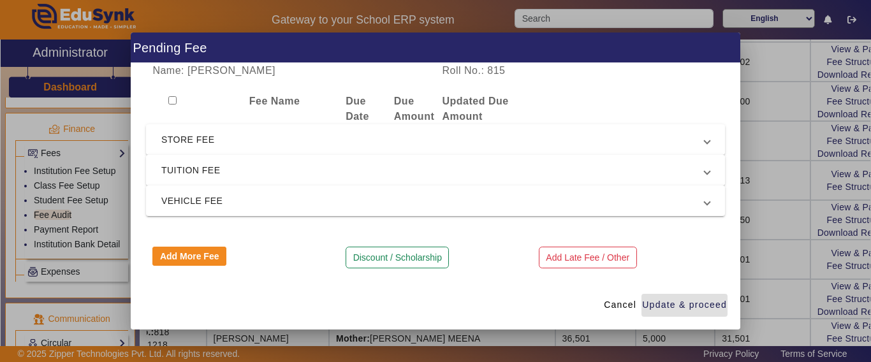
click at [224, 163] on span "TUITION FEE" at bounding box center [432, 170] width 543 height 15
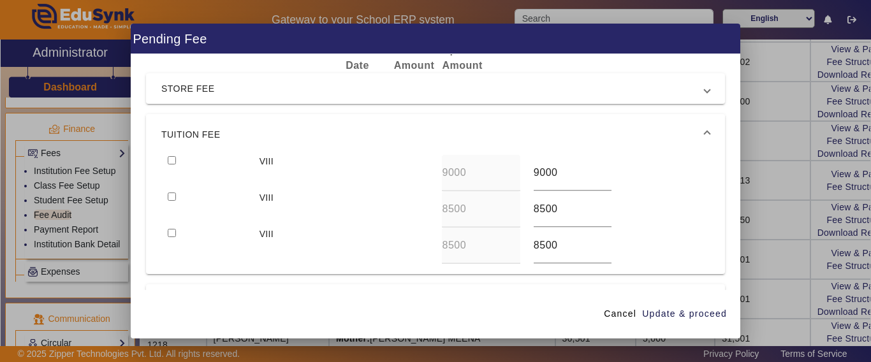
scroll to position [64, 0]
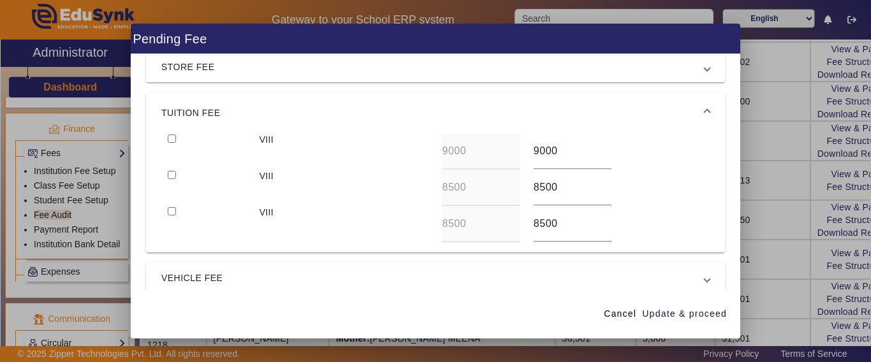
click at [173, 140] on input "checkbox" at bounding box center [172, 139] width 8 height 8
checkbox input "true"
click at [172, 175] on input "checkbox" at bounding box center [172, 175] width 8 height 8
checkbox input "true"
click at [172, 210] on input "checkbox" at bounding box center [172, 211] width 8 height 8
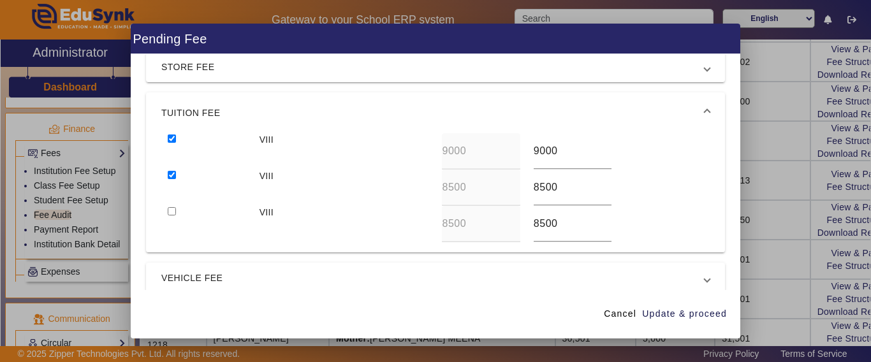
checkbox input "true"
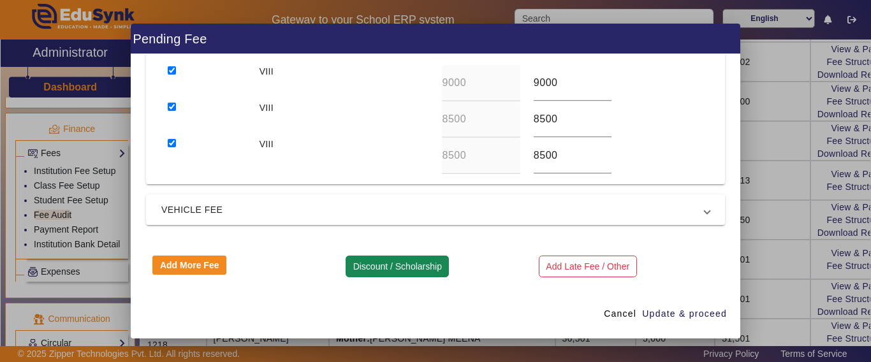
click at [418, 262] on button "Discount / Scholarship" at bounding box center [397, 267] width 103 height 22
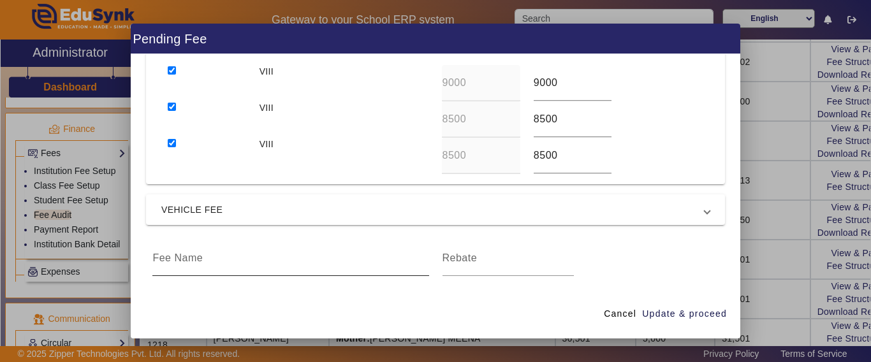
click at [267, 258] on input at bounding box center [290, 258] width 276 height 15
type input "FEE DISCOUNT"
click at [482, 265] on input at bounding box center [508, 258] width 131 height 15
type input "3000"
click at [692, 316] on span "Update & proceed" at bounding box center [684, 313] width 85 height 13
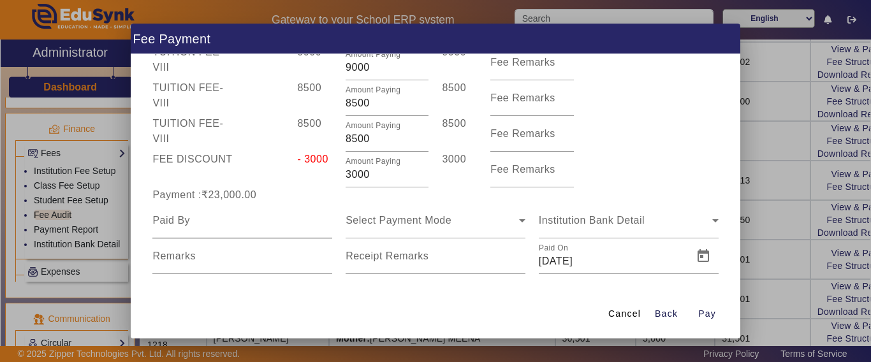
scroll to position [98, 0]
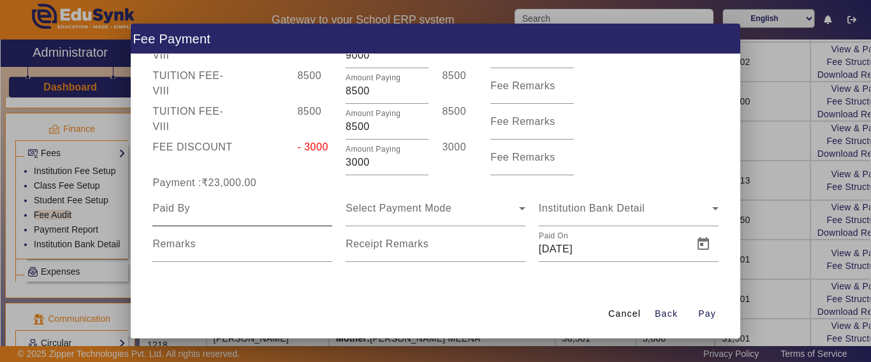
click at [214, 210] on input at bounding box center [242, 208] width 180 height 15
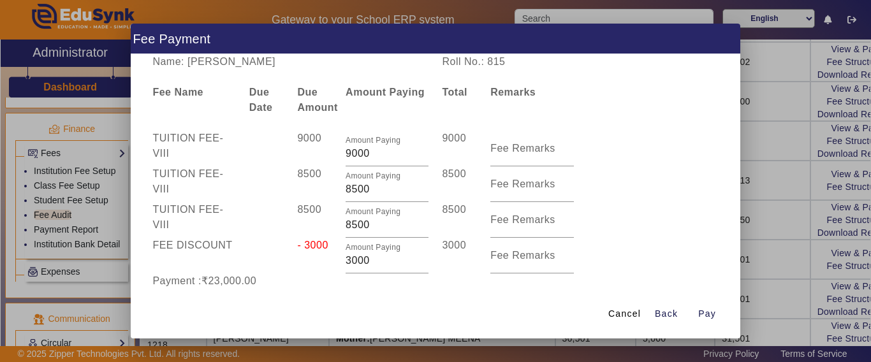
scroll to position [22, 0]
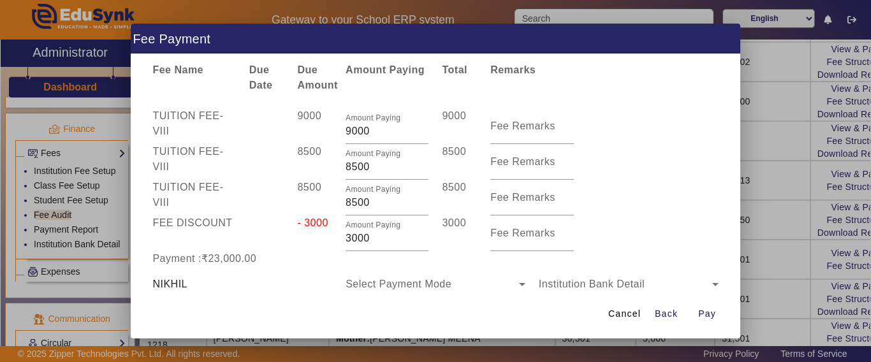
type input "NIKHIL"
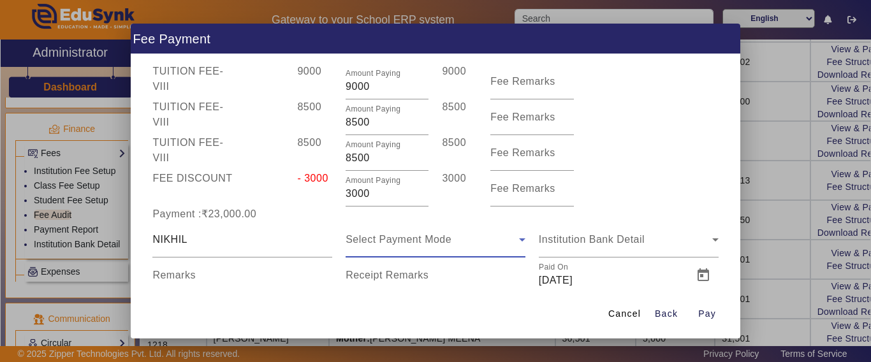
scroll to position [89, 0]
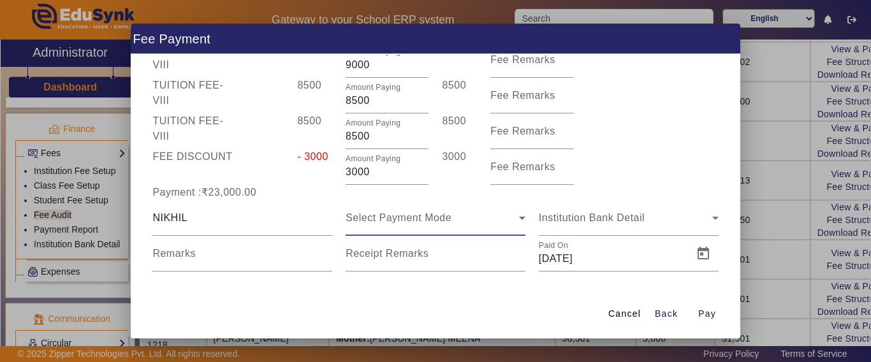
click at [438, 212] on span "Select Payment Mode" at bounding box center [399, 217] width 106 height 11
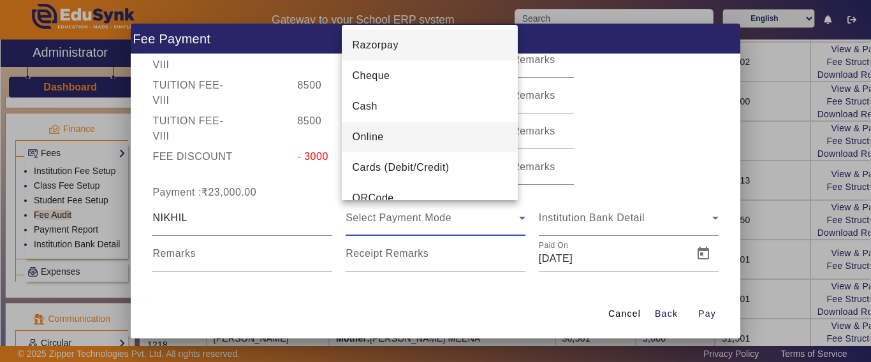
click at [429, 137] on mat-option "Online" at bounding box center [430, 137] width 176 height 31
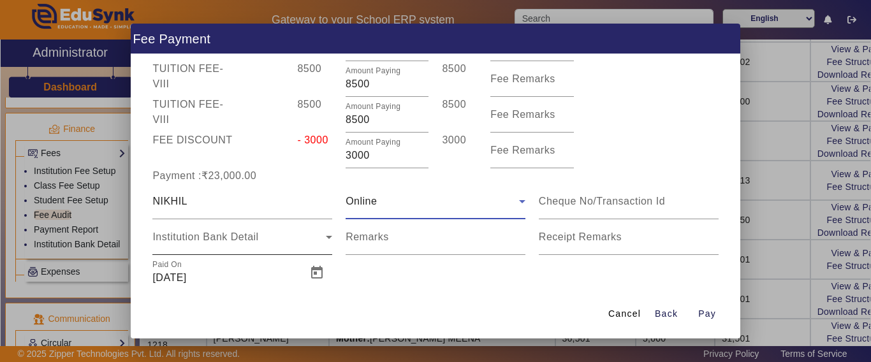
scroll to position [134, 0]
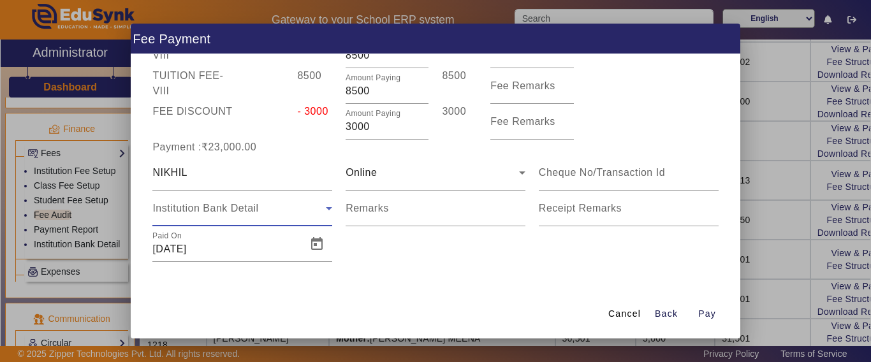
click at [240, 205] on span "Institution Bank Detail" at bounding box center [205, 208] width 106 height 11
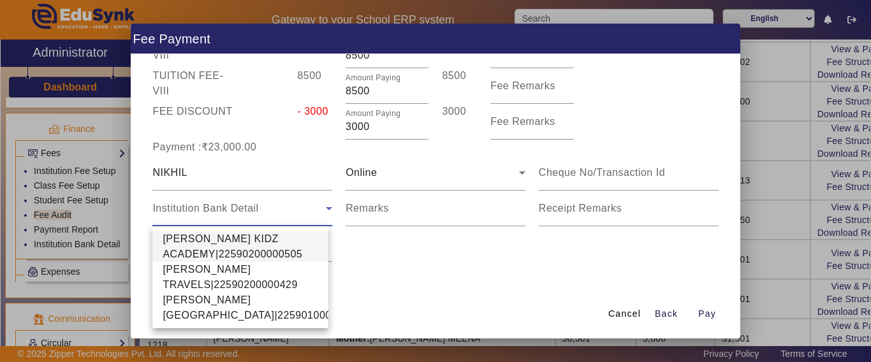
click at [209, 237] on span "SHRI SHYAM KIDZ ACADEMY|22590200000505" at bounding box center [241, 246] width 156 height 31
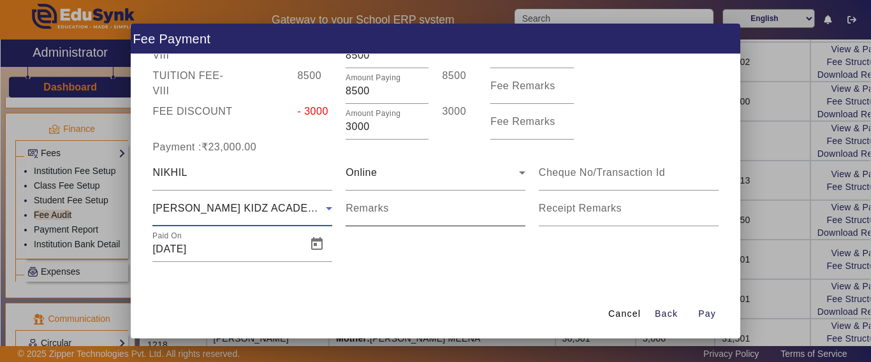
click at [377, 191] on div "Remarks" at bounding box center [436, 209] width 180 height 36
click at [374, 200] on div "Remarks" at bounding box center [436, 209] width 180 height 36
paste input "TOTAL PAY 50000 PHONE PE"
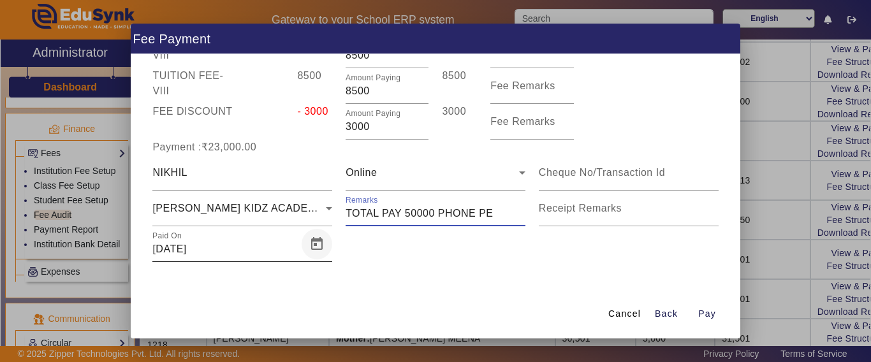
type input "TOTAL PAY 50000 PHONE PE"
click at [316, 249] on span "Open calendar" at bounding box center [317, 244] width 31 height 31
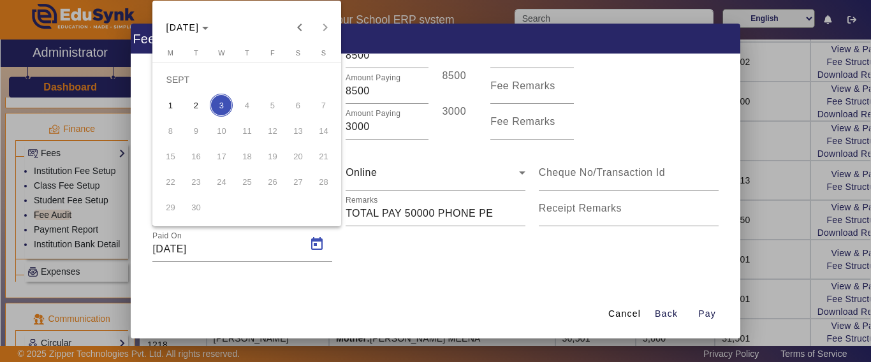
click at [201, 112] on span "2" at bounding box center [195, 105] width 23 height 23
type input "02/09/2025"
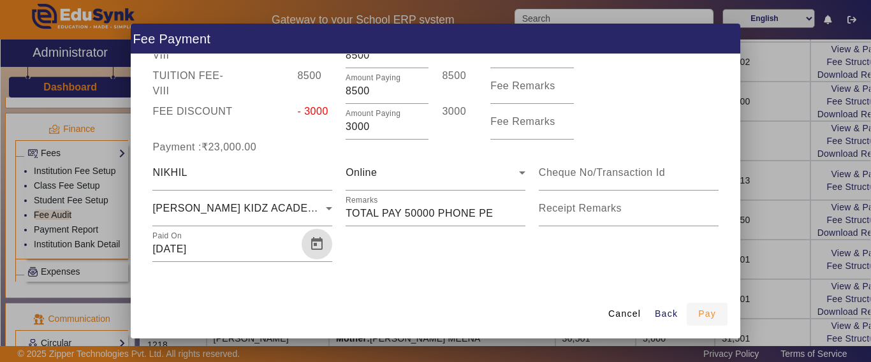
drag, startPoint x: 712, startPoint y: 316, endPoint x: 691, endPoint y: 312, distance: 20.7
click at [711, 316] on span "Pay" at bounding box center [707, 313] width 18 height 13
type input "0"
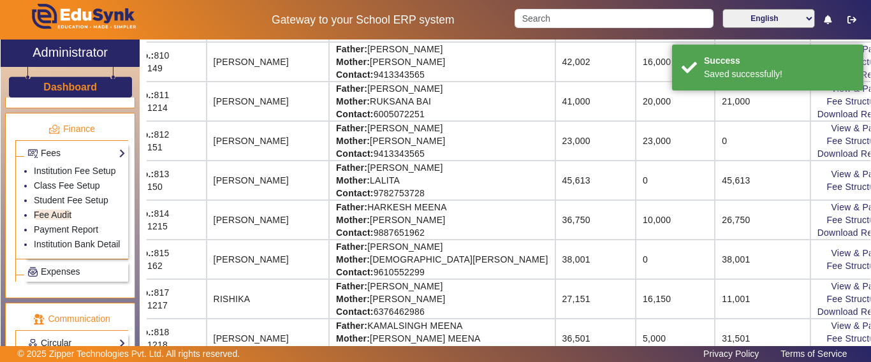
scroll to position [18, 0]
click at [53, 235] on link "Payment Report" at bounding box center [66, 229] width 64 height 10
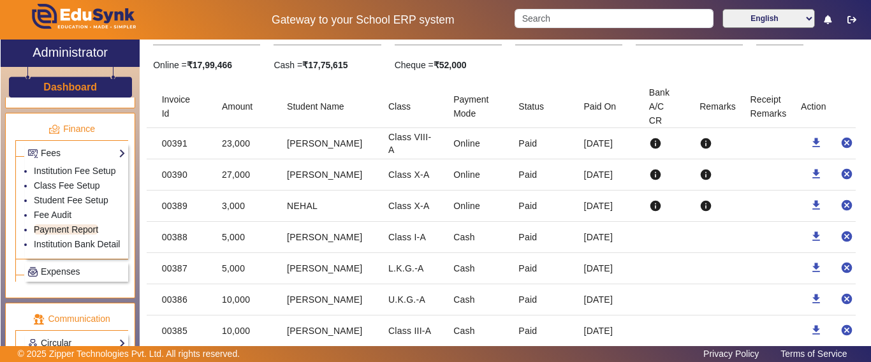
scroll to position [128, 0]
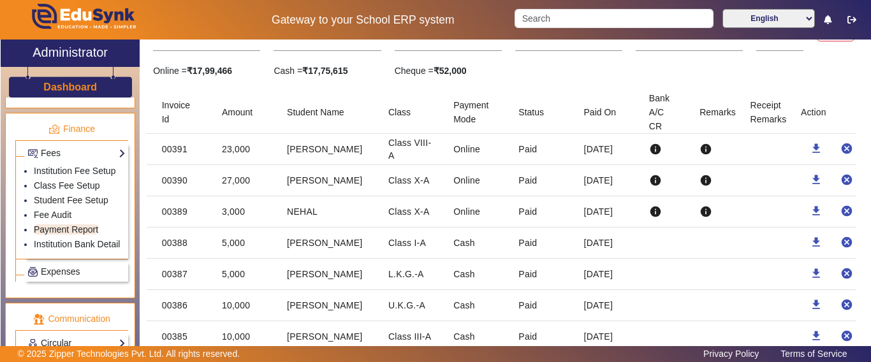
click at [288, 183] on mat-cell "MANAN DERWAL" at bounding box center [327, 180] width 101 height 31
drag, startPoint x: 285, startPoint y: 179, endPoint x: 362, endPoint y: 183, distance: 76.6
click at [362, 183] on mat-cell "MANAN DERWAL" at bounding box center [327, 180] width 101 height 31
drag, startPoint x: 362, startPoint y: 179, endPoint x: 283, endPoint y: 180, distance: 79.1
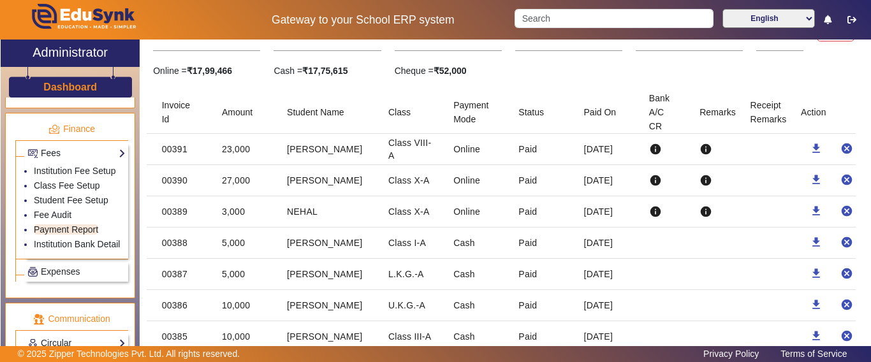
click at [283, 180] on mat-cell "MANAN DERWAL" at bounding box center [327, 180] width 101 height 31
click at [281, 190] on mat-cell "MANAN DERWAL" at bounding box center [327, 180] width 101 height 31
drag, startPoint x: 359, startPoint y: 179, endPoint x: 284, endPoint y: 177, distance: 75.3
click at [284, 177] on mat-cell "MANAN DERWAL" at bounding box center [327, 180] width 101 height 31
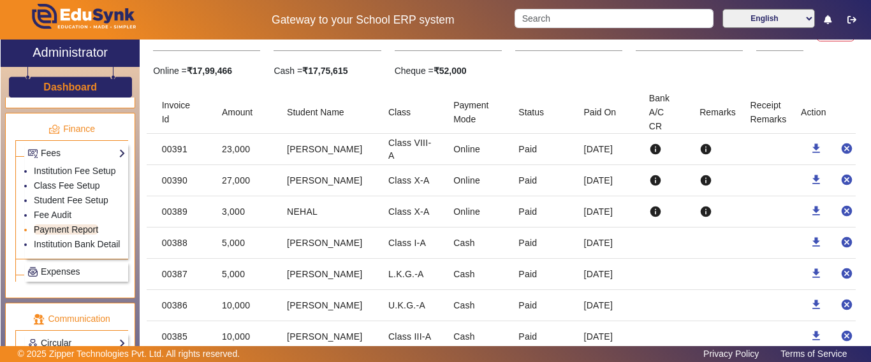
click at [63, 235] on link "Payment Report" at bounding box center [66, 229] width 64 height 10
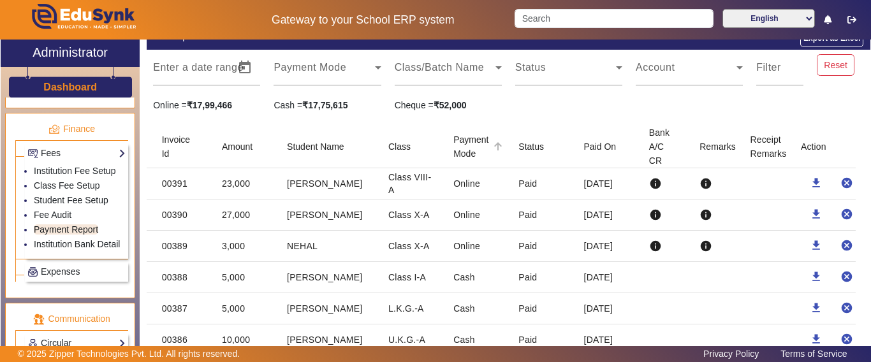
scroll to position [64, 0]
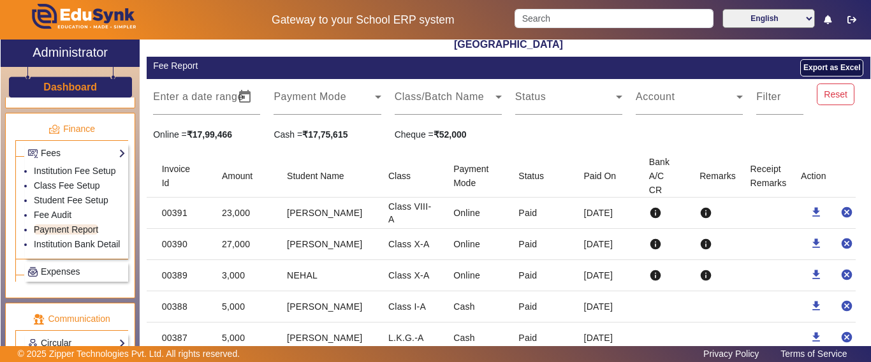
click at [825, 66] on button "Export as Excel" at bounding box center [831, 67] width 63 height 17
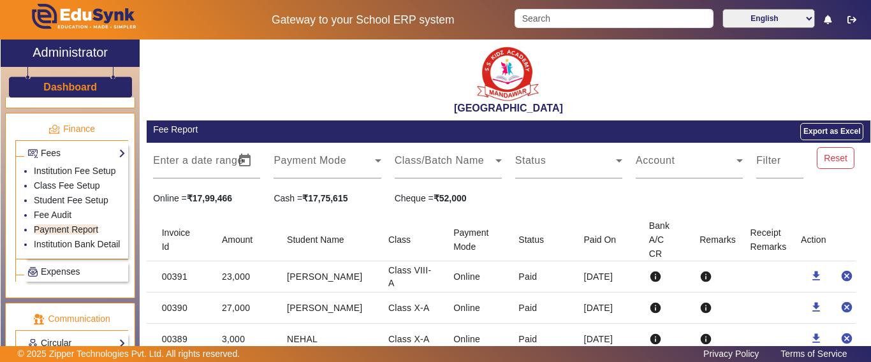
click at [66, 86] on h3 "Dashboard" at bounding box center [70, 87] width 54 height 12
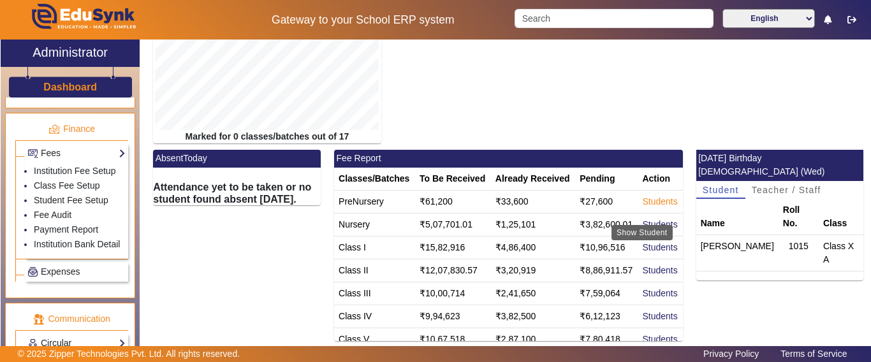
click at [642, 207] on link "Students" at bounding box center [659, 201] width 35 height 10
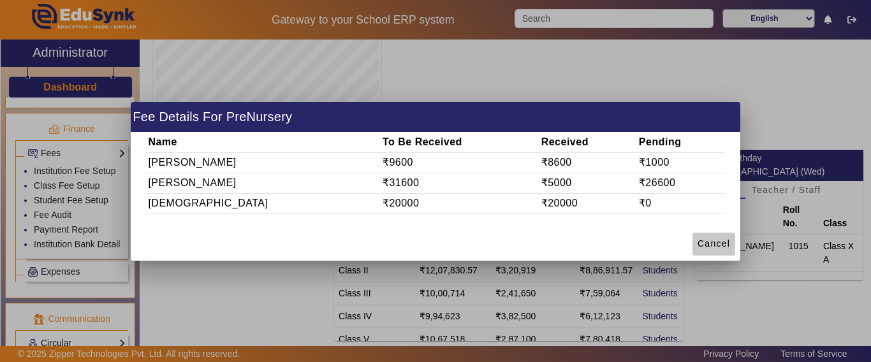
click at [716, 244] on span "Cancel" at bounding box center [714, 243] width 33 height 13
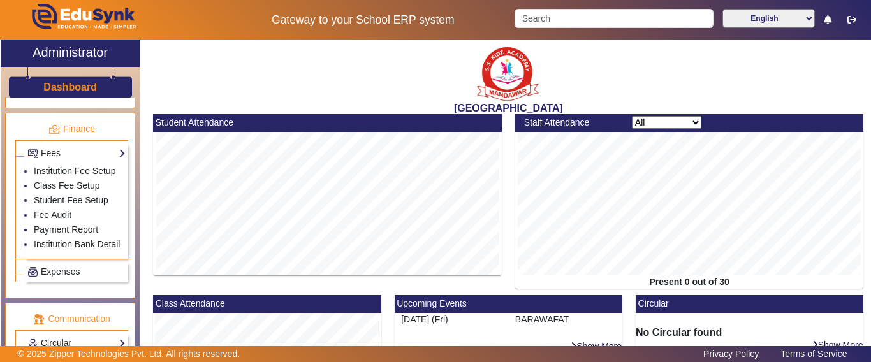
click at [100, 96] on div "Dashboard" at bounding box center [70, 82] width 139 height 31
drag, startPoint x: 100, startPoint y: 91, endPoint x: 108, endPoint y: 61, distance: 31.7
click at [100, 91] on div "Dashboard" at bounding box center [70, 82] width 139 height 31
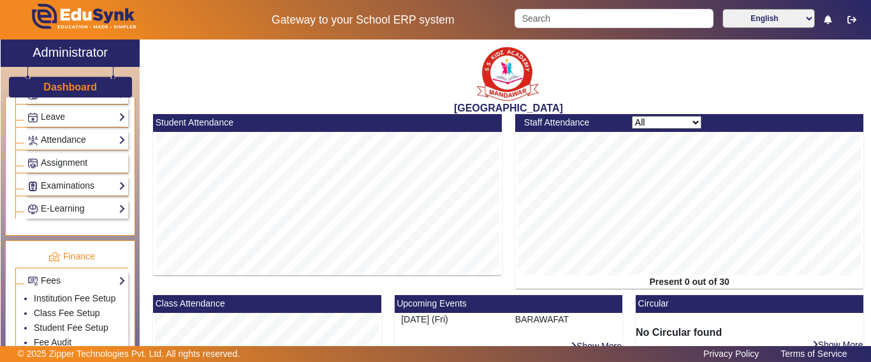
scroll to position [466, 0]
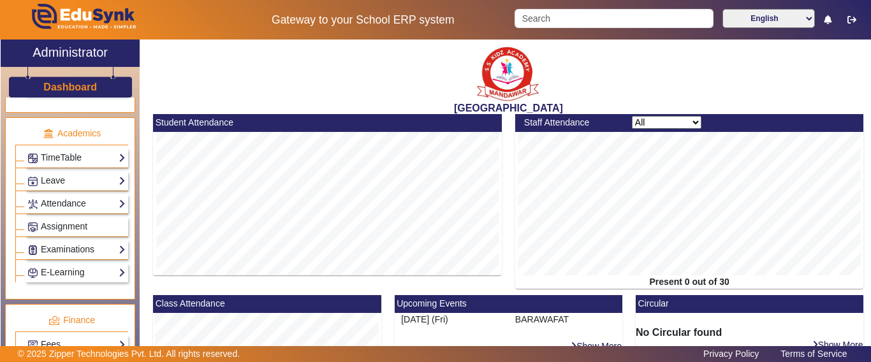
click at [51, 92] on h3 "Dashboard" at bounding box center [70, 87] width 54 height 12
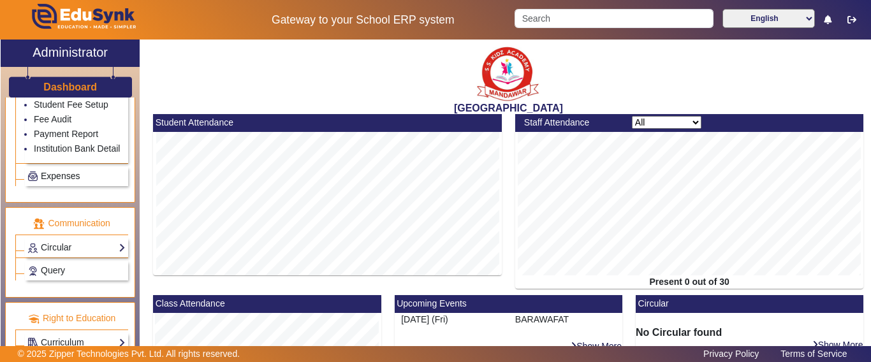
click at [78, 177] on span "Expenses" at bounding box center [60, 176] width 39 height 10
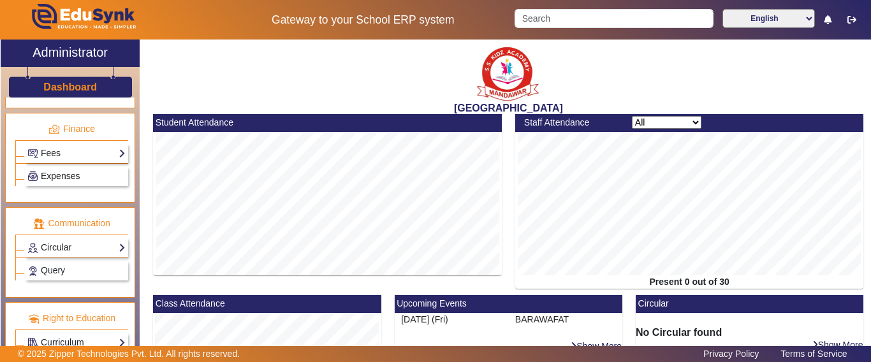
scroll to position [657, 0]
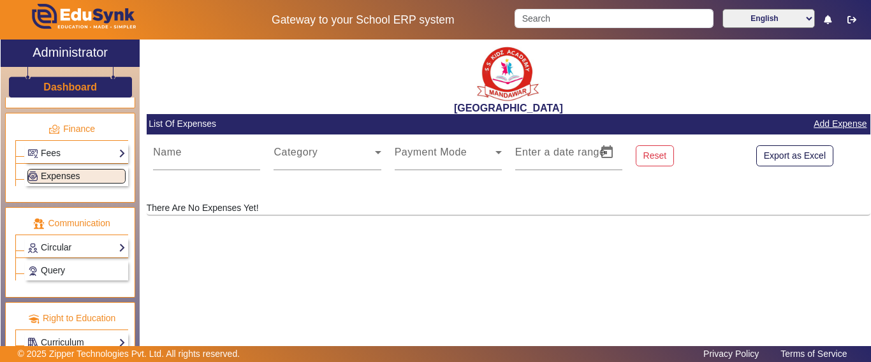
click at [78, 177] on span "Expenses" at bounding box center [60, 176] width 39 height 10
click at [66, 158] on link "Fees" at bounding box center [76, 153] width 98 height 15
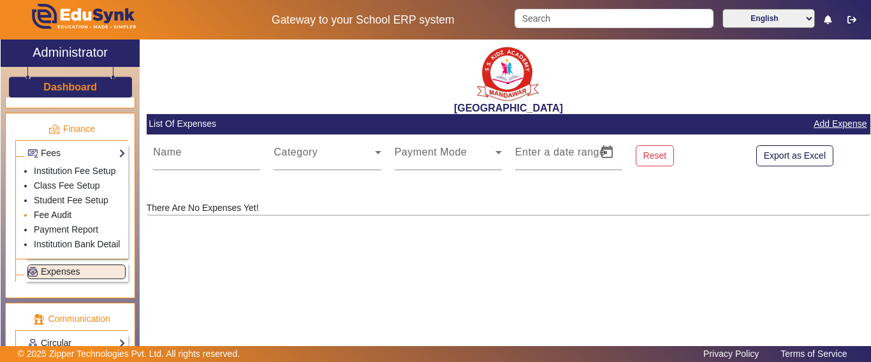
click at [53, 220] on link "Fee Audit" at bounding box center [53, 215] width 38 height 10
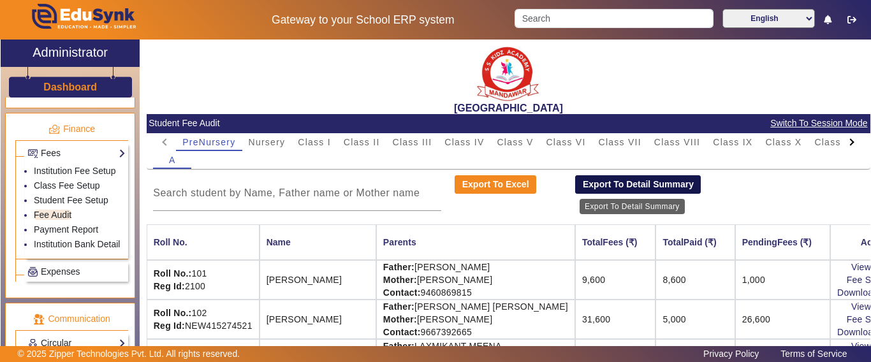
click at [649, 188] on button "Export To Detail Summary" at bounding box center [638, 184] width 126 height 19
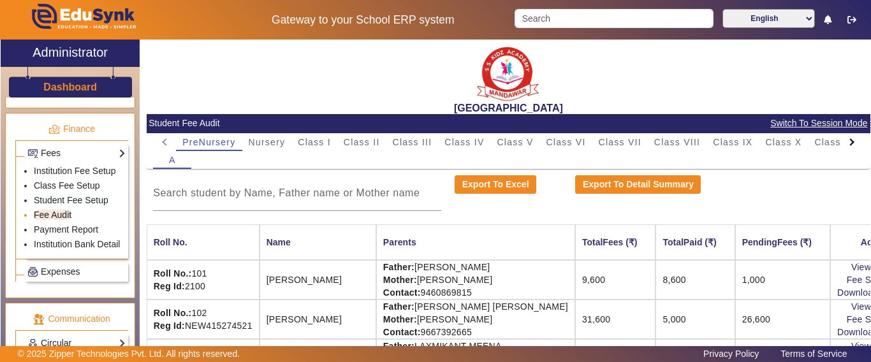
click at [55, 220] on link "Fee Audit" at bounding box center [53, 215] width 38 height 10
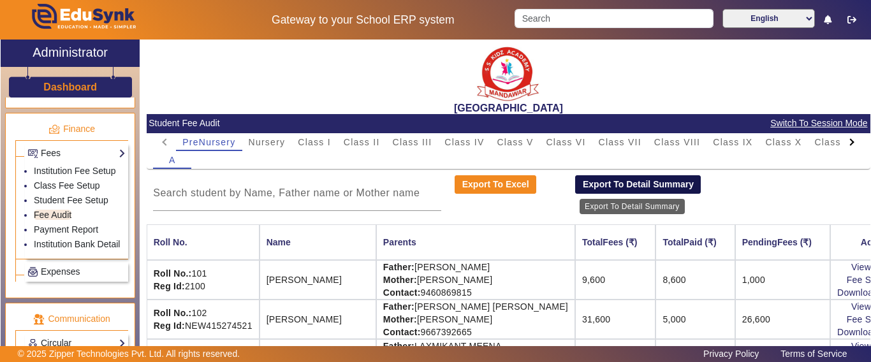
click at [610, 180] on button "Export To Detail Summary" at bounding box center [638, 184] width 126 height 19
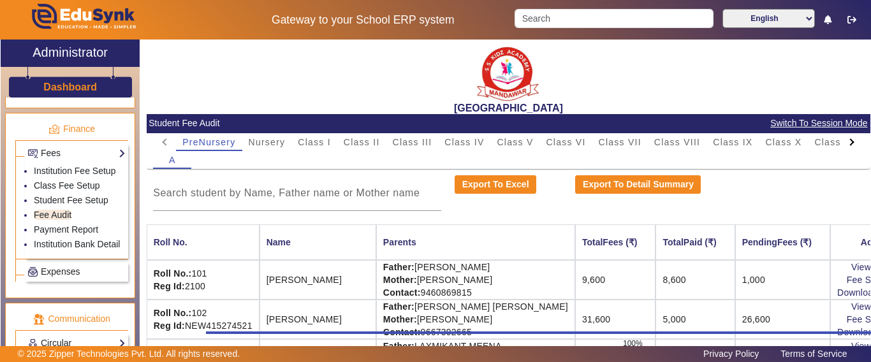
click at [413, 151] on div "A" at bounding box center [508, 160] width 710 height 18
click at [413, 144] on span "Class III" at bounding box center [413, 142] width 40 height 9
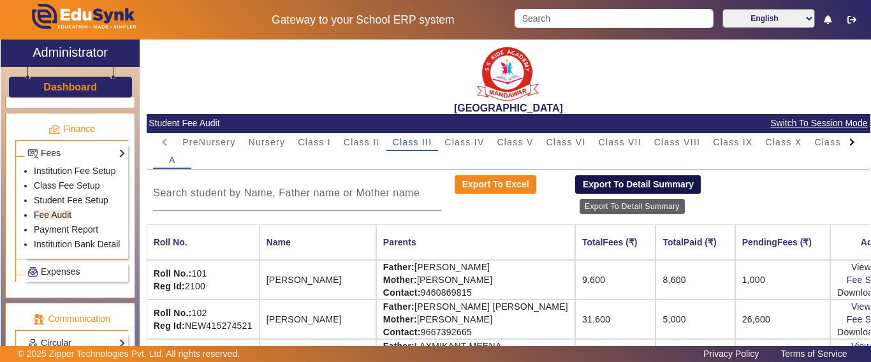
click at [676, 183] on button "Export To Detail Summary" at bounding box center [638, 184] width 126 height 19
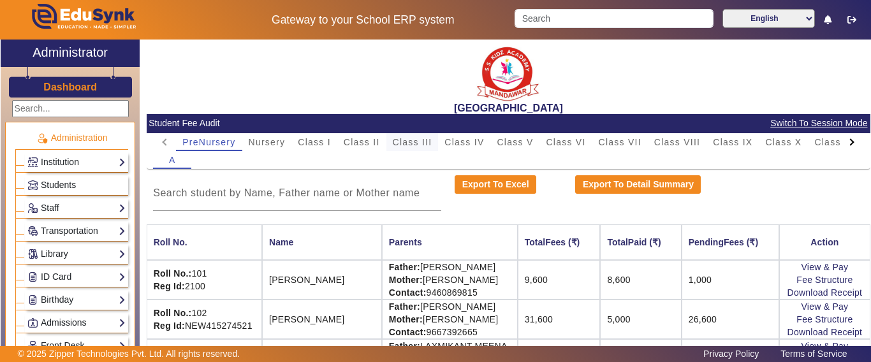
click at [399, 142] on span "Class III" at bounding box center [413, 142] width 40 height 9
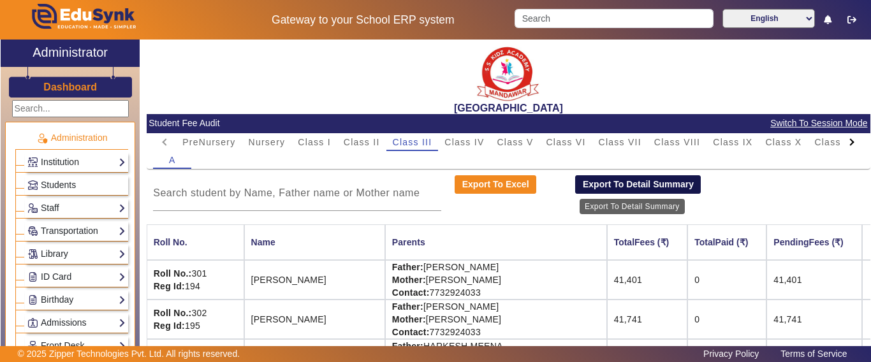
click at [657, 181] on button "Export To Detail Summary" at bounding box center [638, 184] width 126 height 19
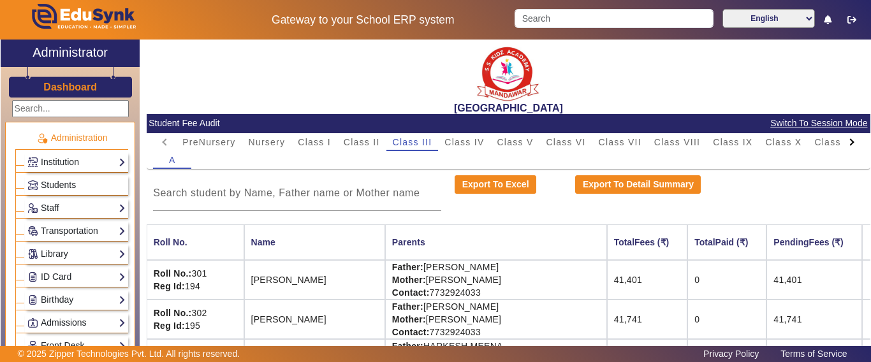
click at [803, 127] on span "Switch To Session Mode" at bounding box center [819, 123] width 98 height 15
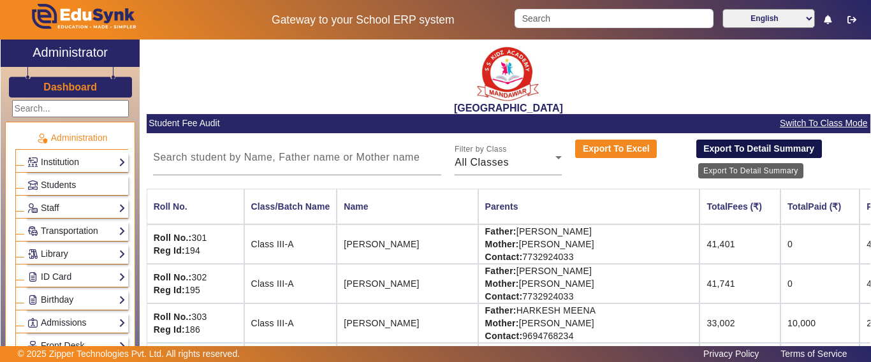
click at [781, 149] on button "Export To Detail Summary" at bounding box center [759, 149] width 126 height 19
